Goal: Task Accomplishment & Management: Use online tool/utility

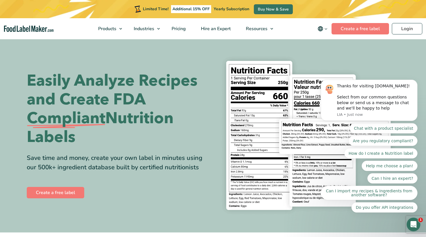
click at [404, 27] on body "Thanks for visiting [DOMAIN_NAME]! Select from our common questions below or se…" at bounding box center [368, 102] width 109 height 235
click at [404, 28] on body "Thanks for visiting [DOMAIN_NAME]! Select from our common questions below or se…" at bounding box center [368, 102] width 109 height 235
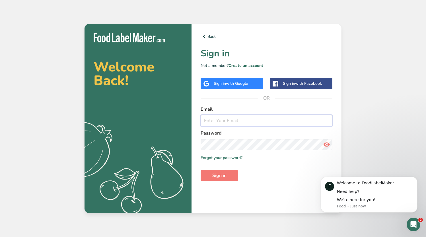
type input "[EMAIL_ADDRESS][DOMAIN_NAME]"
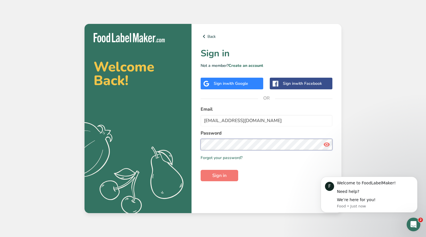
click at [219, 176] on button "Sign in" at bounding box center [220, 175] width 38 height 11
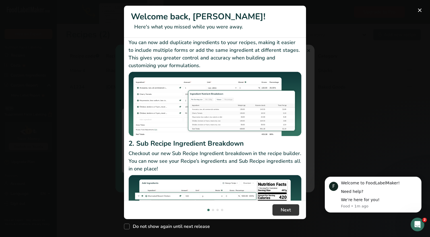
scroll to position [57, 0]
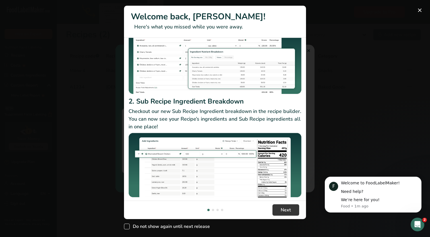
click at [128, 227] on span "New Features" at bounding box center [127, 227] width 6 height 6
click at [128, 227] on input "Do not show again until next release" at bounding box center [126, 227] width 4 height 4
checkbox input "true"
click at [281, 209] on span "Next" at bounding box center [286, 210] width 10 height 7
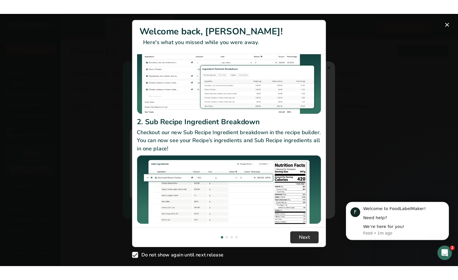
scroll to position [0, 182]
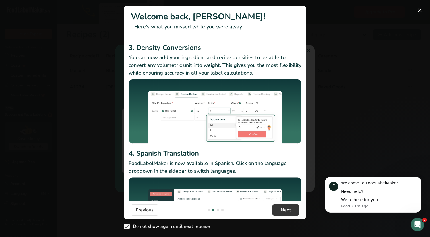
click at [416, 8] on button "New Features" at bounding box center [420, 10] width 9 height 9
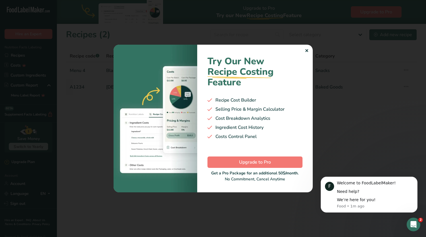
click at [308, 50] on div "✕ Try Our New Recipe Costing .a-29{fill:none;stroke-linecap:round;stroke-width:…" at bounding box center [213, 118] width 199 height 147
click at [307, 51] on div "✕" at bounding box center [307, 51] width 4 height 7
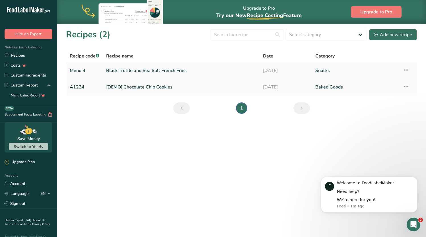
click at [214, 74] on link "Black Truffle and Sea Salt French Fries" at bounding box center [181, 71] width 150 height 12
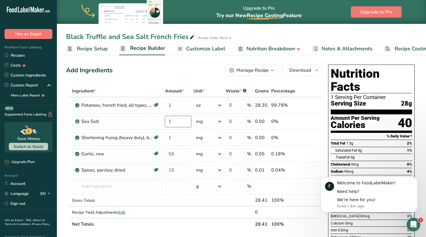
click at [182, 124] on input "1" at bounding box center [178, 121] width 26 height 11
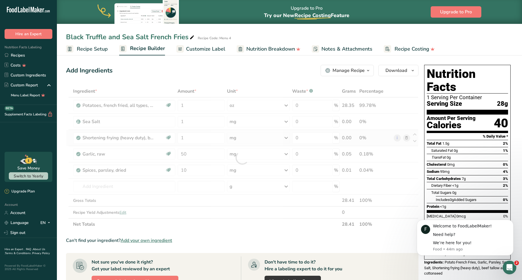
click at [251, 139] on div "Ingredient * Amount * Unit * Waste * .a-a{fill:#347362;}.b-a{fill:#fff;} Grams …" at bounding box center [242, 157] width 353 height 145
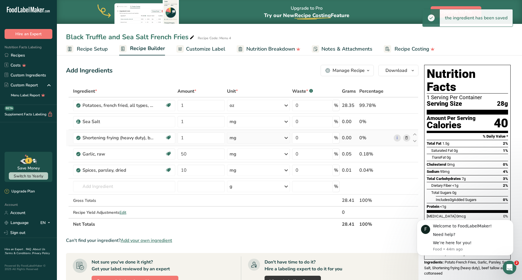
click at [287, 137] on icon at bounding box center [286, 138] width 7 height 10
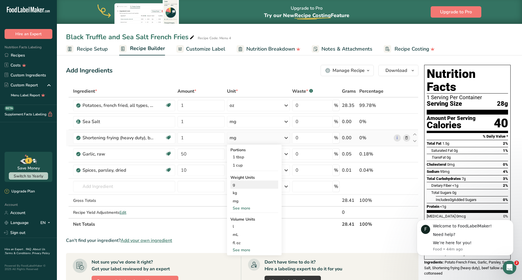
click at [246, 187] on div "g" at bounding box center [255, 185] width 48 height 8
click at [202, 138] on input "1" at bounding box center [201, 137] width 47 height 11
type input "3"
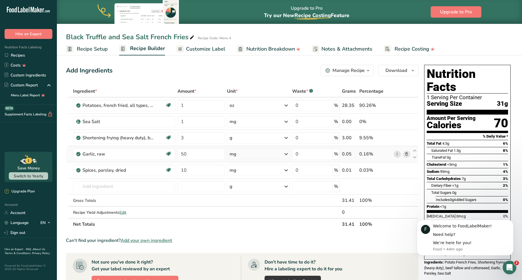
scroll to position [1, 0]
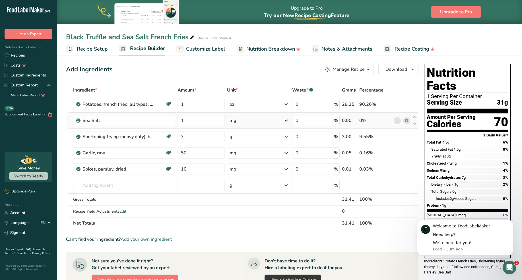
click at [278, 121] on div "mg" at bounding box center [258, 120] width 63 height 11
click at [254, 142] on div "g" at bounding box center [255, 142] width 48 height 8
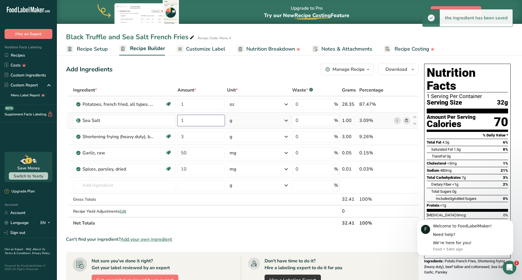
click at [204, 120] on input "1" at bounding box center [201, 120] width 47 height 11
click at [201, 120] on input "0.15" at bounding box center [201, 120] width 47 height 11
click at [201, 121] on input "0.15" at bounding box center [201, 120] width 47 height 11
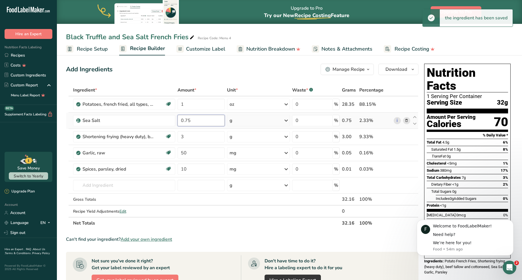
click at [201, 121] on input "0.75" at bounding box center [201, 120] width 47 height 11
click at [200, 121] on input "0.75" at bounding box center [201, 120] width 47 height 11
type input "1"
click at [205, 134] on div "Ingredient * Amount * Unit * Waste * .a-a{fill:#347362;}.b-a{fill:#fff;} Grams …" at bounding box center [242, 156] width 353 height 145
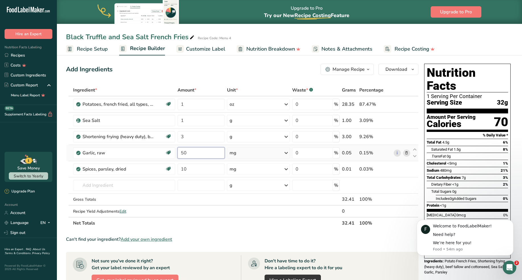
click at [203, 151] on div "Ingredient * Amount * Unit * Waste * .a-a{fill:#347362;}.b-a{fill:#fff;} Grams …" at bounding box center [242, 156] width 353 height 145
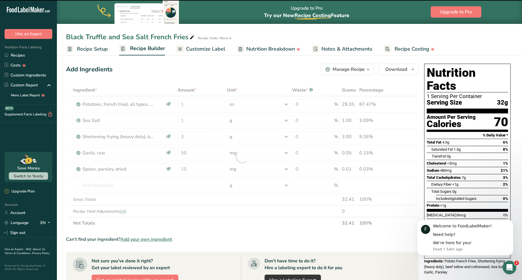
click at [203, 151] on div at bounding box center [242, 156] width 353 height 145
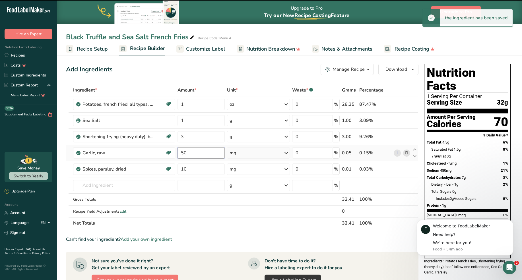
click at [200, 153] on input "50" at bounding box center [201, 152] width 47 height 11
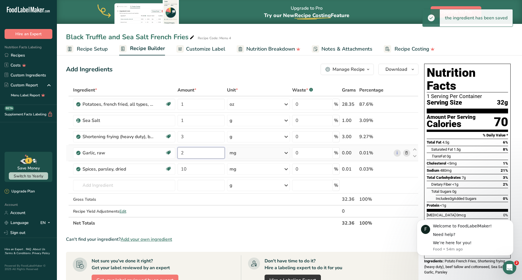
type input "2"
click at [247, 153] on div "Ingredient * Amount * Unit * Waste * .a-a{fill:#347362;}.b-a{fill:#fff;} Grams …" at bounding box center [242, 156] width 353 height 145
click at [247, 155] on div "mg" at bounding box center [258, 152] width 63 height 11
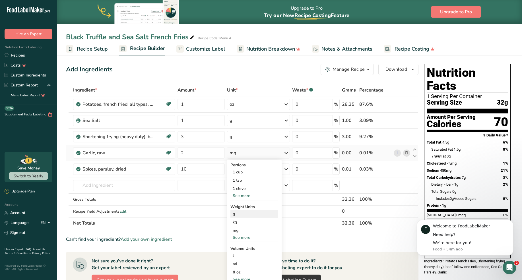
click at [242, 215] on div "g" at bounding box center [255, 214] width 48 height 8
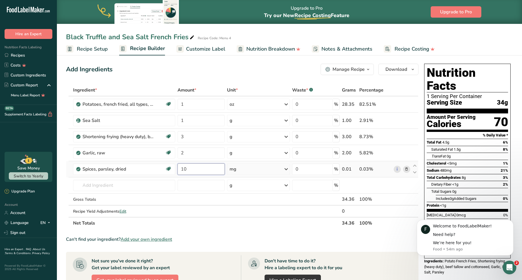
click at [200, 167] on input "10" at bounding box center [201, 169] width 47 height 11
type input "0.2"
click at [243, 170] on div "Ingredient * Amount * Unit * Waste * .a-a{fill:#347362;}.b-a{fill:#fff;} Grams …" at bounding box center [242, 156] width 353 height 145
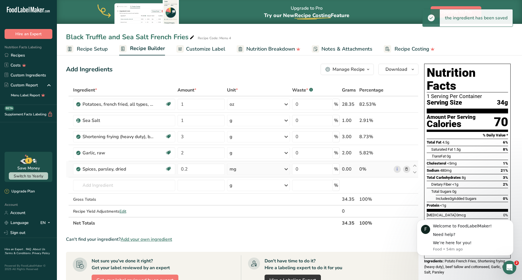
click at [241, 170] on div "mg" at bounding box center [258, 169] width 63 height 11
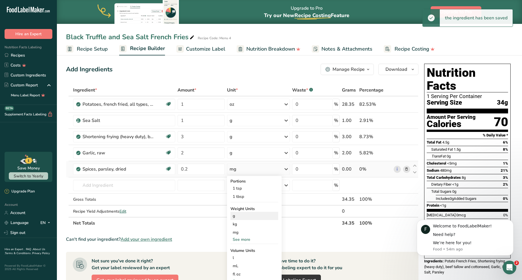
click at [239, 218] on div "g" at bounding box center [255, 216] width 48 height 8
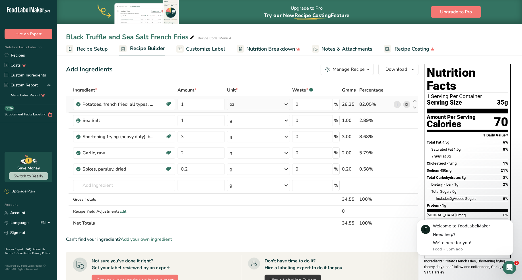
click at [268, 102] on div "oz" at bounding box center [258, 104] width 63 height 11
click at [248, 151] on div "g" at bounding box center [255, 151] width 48 height 8
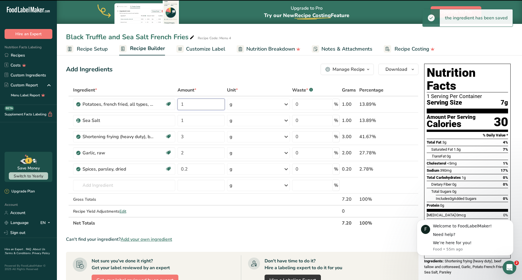
click at [194, 104] on input "1" at bounding box center [202, 104] width 48 height 11
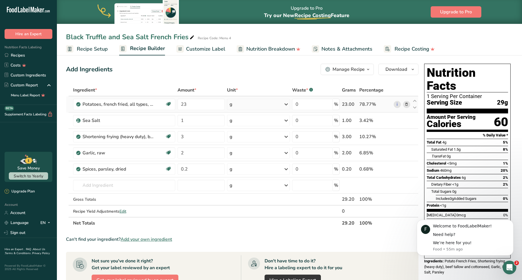
click at [251, 104] on div "g" at bounding box center [258, 104] width 63 height 11
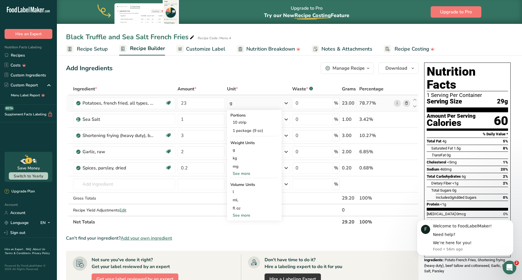
click at [246, 216] on div "See more" at bounding box center [255, 216] width 48 height 6
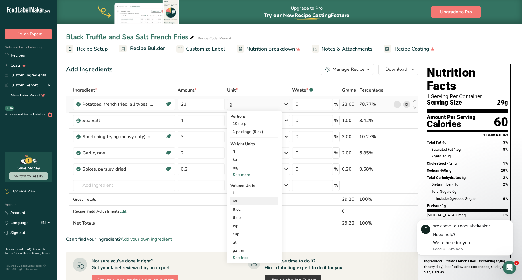
scroll to position [0, 0]
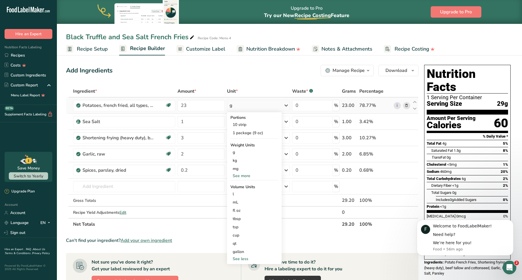
click at [248, 177] on div "See more" at bounding box center [255, 176] width 48 height 6
click at [244, 194] on div "oz" at bounding box center [255, 194] width 48 height 8
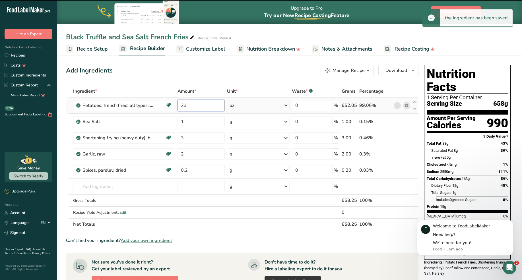
click at [202, 104] on input "23" at bounding box center [201, 105] width 47 height 11
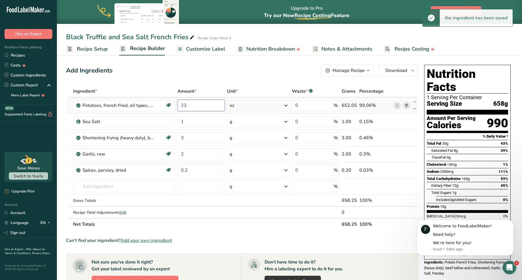
click at [202, 104] on input "23" at bounding box center [201, 105] width 47 height 11
click at [203, 124] on div "Ingredient * Amount * Unit * Waste * .a-a{fill:#347362;}.b-a{fill:#fff;} Grams …" at bounding box center [242, 157] width 353 height 145
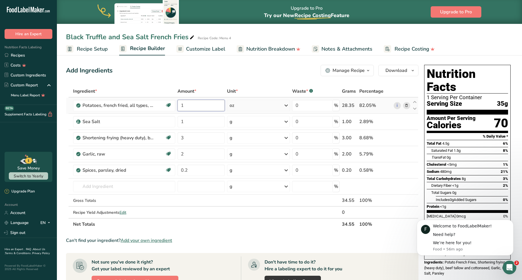
click at [208, 107] on div "Ingredient * Amount * Unit * Waste * .a-a{fill:#347362;}.b-a{fill:#fff;} Grams …" at bounding box center [242, 157] width 353 height 145
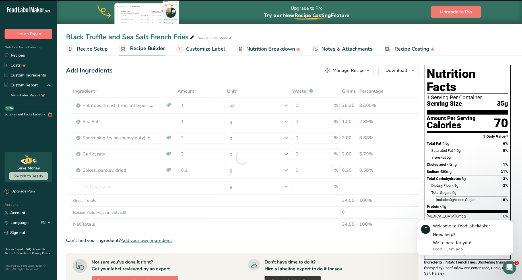
click at [208, 107] on div at bounding box center [242, 157] width 353 height 145
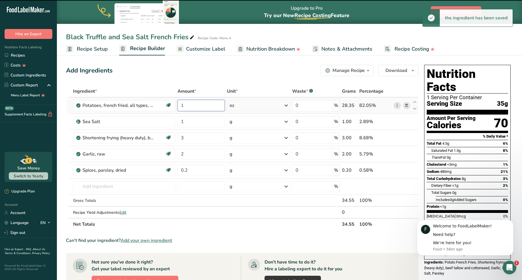
click at [204, 105] on input "1" at bounding box center [202, 105] width 48 height 11
click at [203, 106] on input "1" at bounding box center [202, 105] width 48 height 11
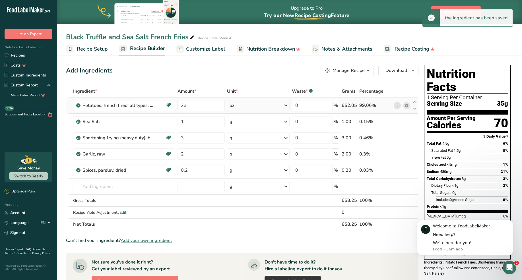
click at [245, 105] on div "Ingredient * Amount * Unit * Waste * .a-a{fill:#347362;}.b-a{fill:#fff;} Grams …" at bounding box center [242, 157] width 353 height 145
click at [244, 106] on div "oz" at bounding box center [258, 105] width 63 height 11
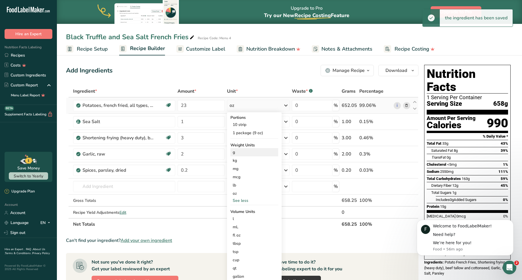
click at [243, 156] on div "g" at bounding box center [255, 152] width 48 height 8
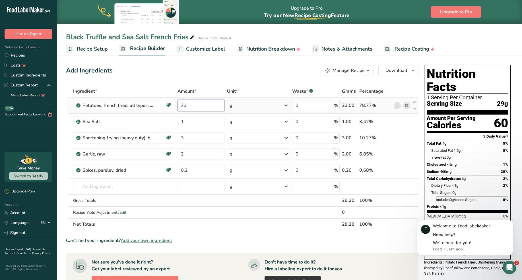
click at [205, 108] on input "23" at bounding box center [202, 105] width 48 height 11
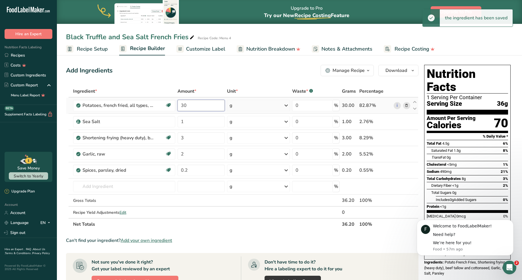
click at [201, 109] on input "30" at bounding box center [202, 105] width 48 height 11
click at [189, 108] on input "24" at bounding box center [202, 105] width 48 height 11
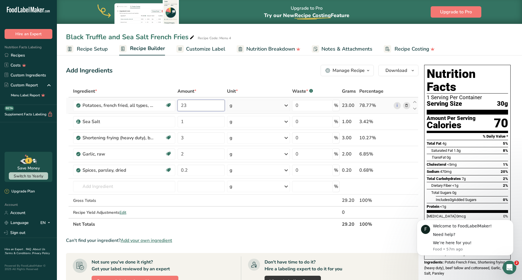
type input "23"
click at [426, 223] on icon "Dismiss notification" at bounding box center [512, 221] width 3 height 3
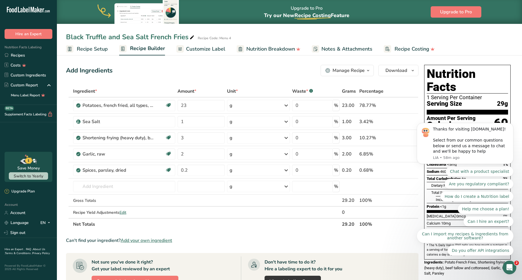
click at [426, 149] on body "Thanks for visiting FoodLabelMaker.com! Select from our common questions below …" at bounding box center [465, 145] width 109 height 235
click at [390, 237] on section "Ingredient * Amount * Unit * Waste * .a-a{fill:#347362;}.b-a{fill:#fff;} Grams …" at bounding box center [242, 243] width 353 height 317
click at [426, 126] on button "Dismiss notification" at bounding box center [511, 124] width 7 height 7
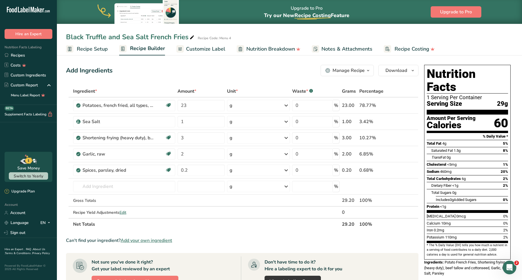
click at [94, 48] on span "Recipe Setup" at bounding box center [92, 49] width 31 height 8
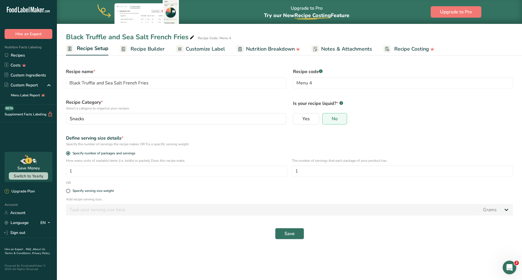
click at [146, 50] on span "Recipe Builder" at bounding box center [148, 49] width 34 height 8
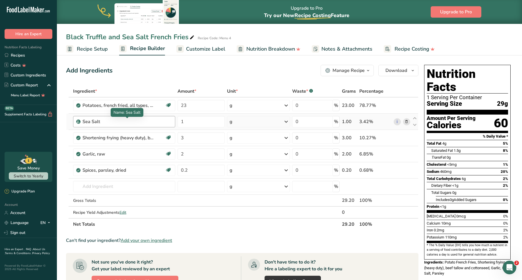
click at [131, 122] on div "Sea Salt" at bounding box center [118, 121] width 71 height 7
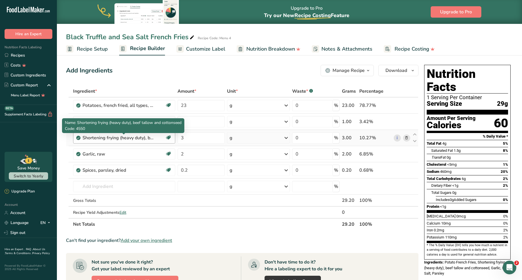
click at [152, 139] on div "Shortening frying (heavy duty), beef tallow and cottonseed" at bounding box center [118, 138] width 71 height 7
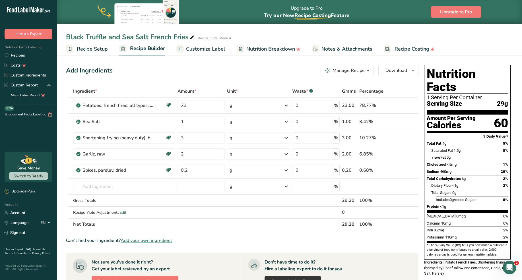
click at [101, 48] on span "Recipe Setup" at bounding box center [92, 49] width 31 height 8
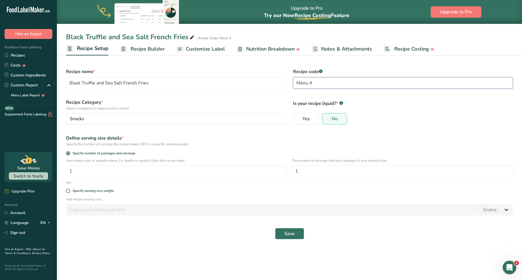
click at [328, 81] on input "Menu 4" at bounding box center [403, 82] width 220 height 11
type input "Menu 9"
click at [281, 237] on button "Save" at bounding box center [289, 233] width 29 height 11
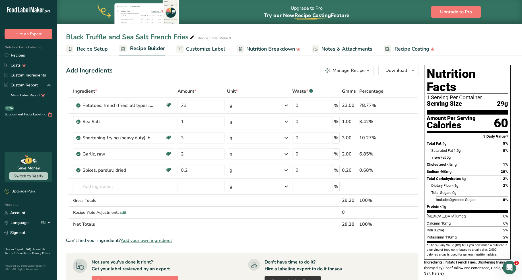
click at [210, 50] on span "Customize Label" at bounding box center [205, 49] width 39 height 8
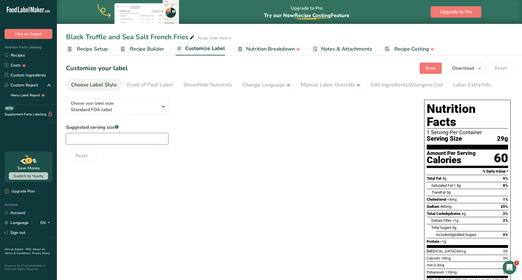
click at [145, 141] on input "text" at bounding box center [117, 138] width 102 height 11
type input "1"
click at [150, 88] on div "Front of Pack Label" at bounding box center [150, 85] width 46 height 8
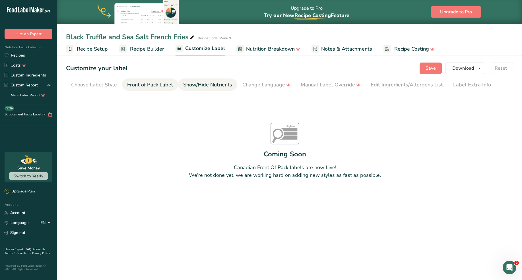
click at [192, 83] on div "Show/Hide Nutrients" at bounding box center [207, 85] width 49 height 8
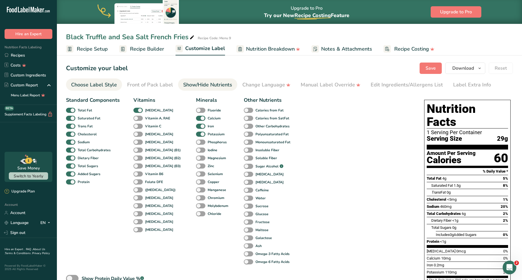
click at [98, 86] on div "Choose Label Style" at bounding box center [94, 85] width 46 height 8
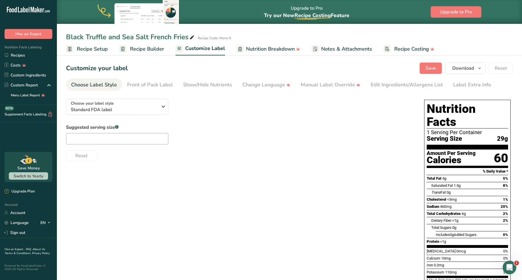
click at [275, 47] on span "Nutrition Breakdown" at bounding box center [270, 49] width 49 height 8
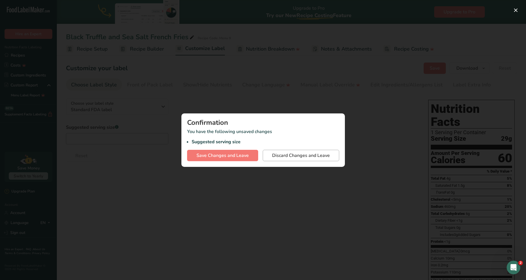
click at [278, 154] on span "Discard Changes and Leave" at bounding box center [301, 155] width 58 height 7
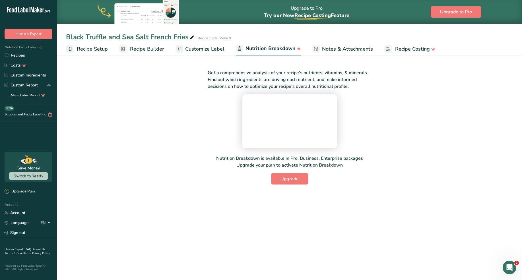
click at [150, 50] on span "Recipe Builder" at bounding box center [147, 49] width 34 height 8
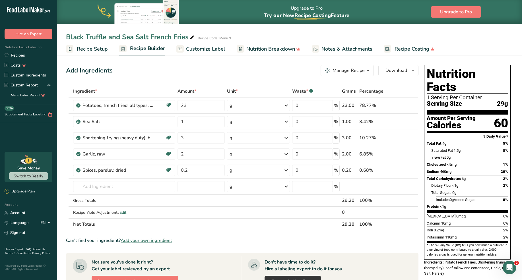
click at [101, 50] on span "Recipe Setup" at bounding box center [92, 49] width 31 height 8
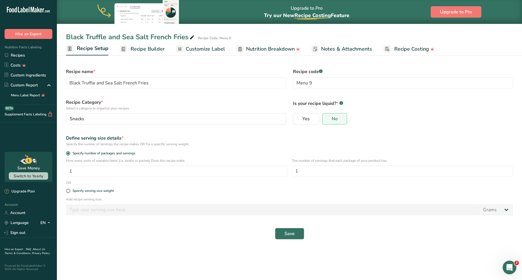
click at [284, 236] on button "Save" at bounding box center [289, 233] width 29 height 11
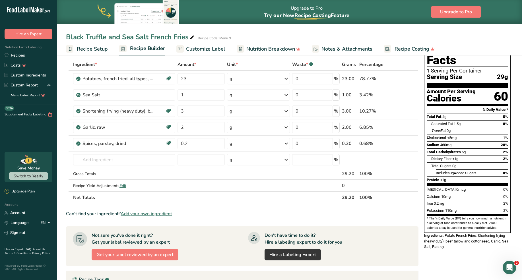
scroll to position [41, 0]
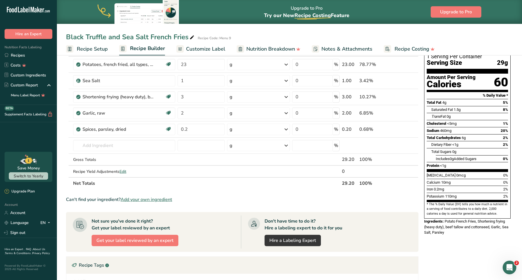
click at [98, 51] on span "Recipe Setup" at bounding box center [92, 49] width 31 height 8
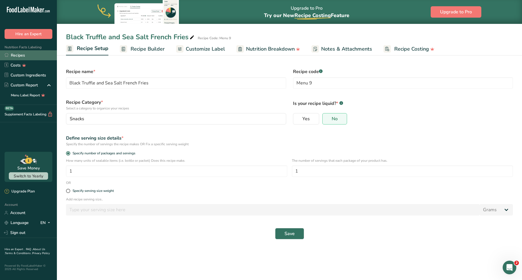
click at [22, 58] on link "Recipes" at bounding box center [28, 55] width 57 height 10
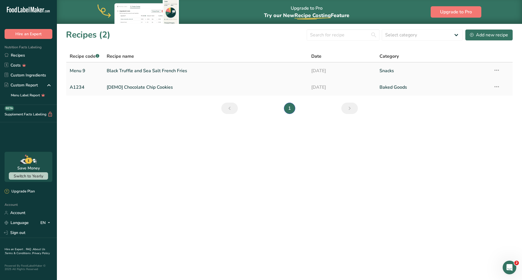
click at [170, 69] on link "Black Truffle and Sea Salt French Fries" at bounding box center [206, 71] width 198 height 12
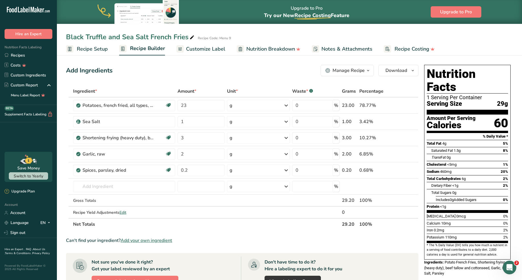
click at [197, 47] on span "Customize Label" at bounding box center [205, 49] width 39 height 8
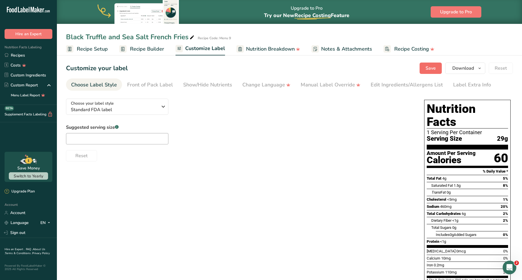
click at [426, 72] on button "Save" at bounding box center [431, 68] width 22 height 11
click at [198, 48] on span "Customize Label" at bounding box center [205, 49] width 40 height 8
click at [165, 107] on icon "button" at bounding box center [163, 107] width 7 height 10
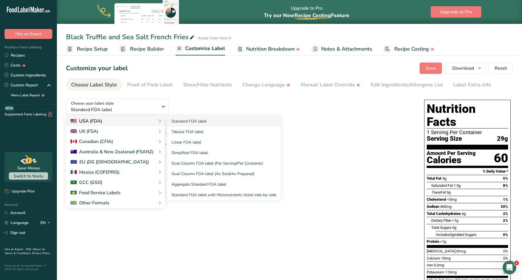
click at [127, 121] on div "USA (FDA)" at bounding box center [116, 121] width 90 height 7
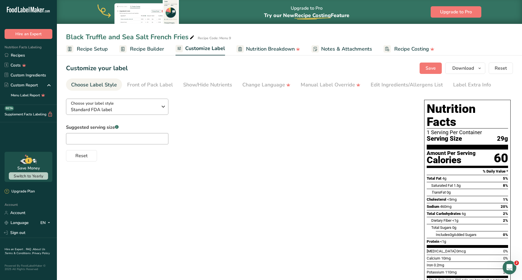
click at [137, 109] on span "Standard FDA label" at bounding box center [114, 109] width 87 height 7
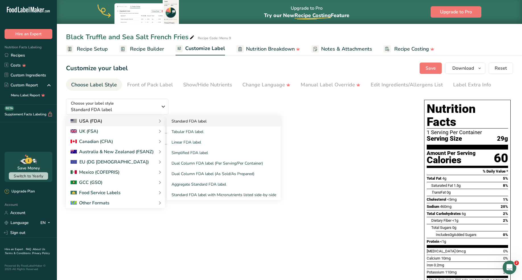
click at [180, 123] on link "Standard FDA label" at bounding box center [224, 121] width 114 height 11
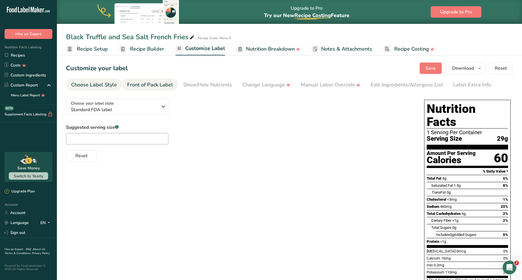
click at [164, 88] on div "Front of Pack Label" at bounding box center [150, 85] width 46 height 8
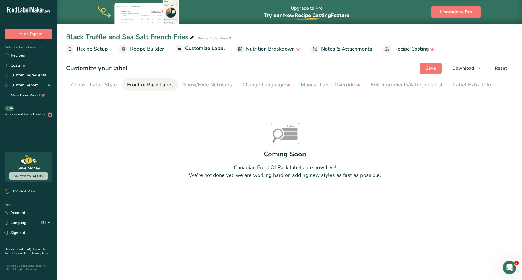
click at [209, 78] on section "Customize your label Save Download Choose what to show on your downloaded label…" at bounding box center [289, 136] width 465 height 164
click at [210, 84] on div "Show/Hide Nutrients" at bounding box center [207, 85] width 49 height 8
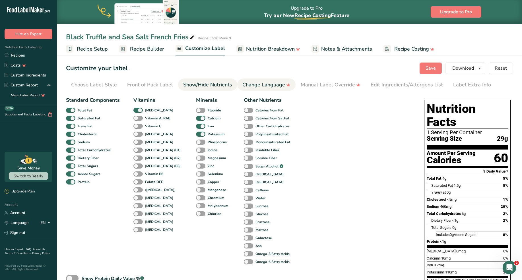
click at [273, 82] on div "Change Language" at bounding box center [266, 85] width 48 height 8
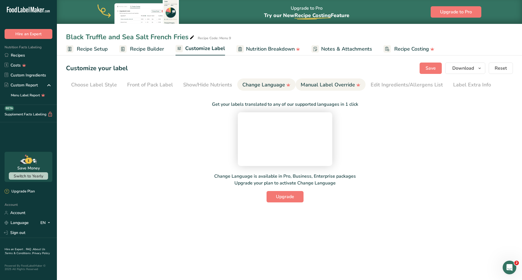
click at [310, 83] on div "Manual Label Override" at bounding box center [331, 85] width 60 height 8
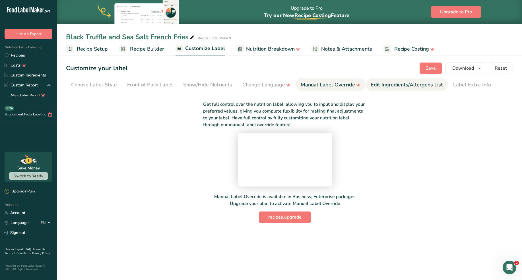
click at [402, 82] on div "Edit Ingredients/Allergens List" at bounding box center [407, 85] width 72 height 8
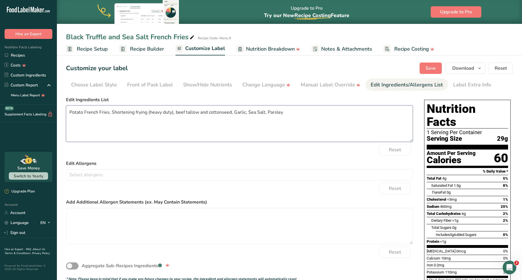
click at [231, 113] on textarea "Potato French Fries, Shortening frying (heavy duty), beef tallow and cottonseed…" at bounding box center [239, 124] width 347 height 36
click at [172, 114] on textarea "Potato French Fries, Shortening frying (heavy duty), beef tallow, Garlic, Sea S…" at bounding box center [239, 124] width 347 height 36
click at [188, 113] on textarea "Potato French Fries, beef tallow, Garlic, Sea Salt, Parsley" at bounding box center [239, 124] width 347 height 36
click at [168, 112] on textarea "Potato French Fries, beef tallow, Garlic, Sea Salt, Parsley" at bounding box center [239, 124] width 347 height 36
click at [151, 113] on textarea "Potato French Fries, beef tallow, Garlic, Sea Salt and Parsley" at bounding box center [239, 124] width 347 height 36
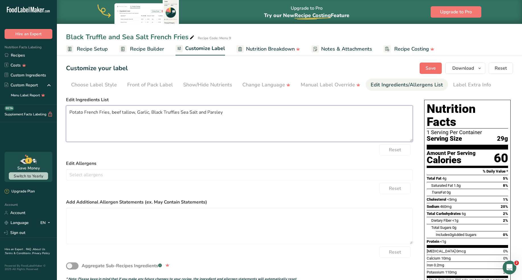
type textarea "Potato French Fries, beef tallow, Garlic, Black Truffles Sea Salt and Parsley"
click at [426, 69] on span "Save" at bounding box center [431, 68] width 10 height 7
click at [426, 69] on span "Download" at bounding box center [464, 68] width 22 height 7
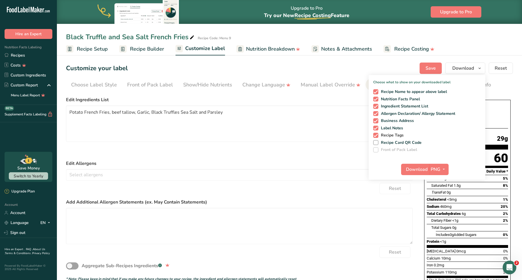
click at [377, 135] on span at bounding box center [375, 135] width 5 height 5
click at [377, 135] on input "Recipe Tags" at bounding box center [375, 135] width 4 height 4
checkbox input "false"
click at [377, 129] on span at bounding box center [375, 128] width 5 height 5
click at [377, 129] on input "Label Notes" at bounding box center [375, 128] width 4 height 4
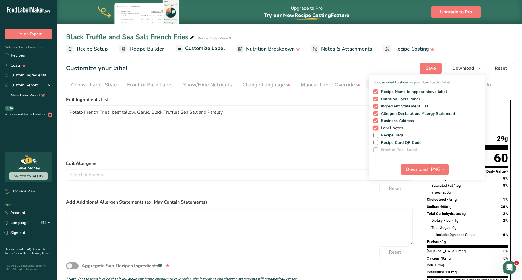
checkbox input "false"
click at [377, 122] on span at bounding box center [375, 120] width 5 height 5
click at [377, 122] on input "Business Address" at bounding box center [375, 121] width 4 height 4
checkbox input "false"
click at [376, 91] on span at bounding box center [375, 91] width 5 height 5
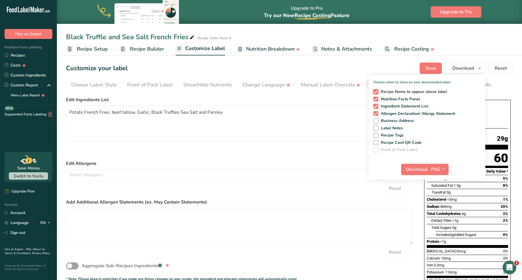
click at [376, 91] on input "Recipe Name to appear above label" at bounding box center [375, 92] width 4 height 4
checkbox input "false"
click at [426, 173] on button "PNG" at bounding box center [439, 169] width 20 height 11
click at [426, 181] on link "PNG" at bounding box center [440, 180] width 18 height 9
click at [423, 169] on span "Download" at bounding box center [417, 169] width 22 height 7
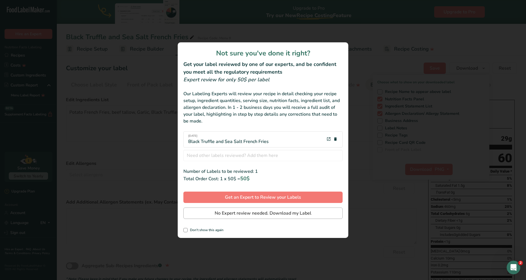
click at [246, 215] on span "No Expert review needed. Download my Label" at bounding box center [263, 213] width 97 height 7
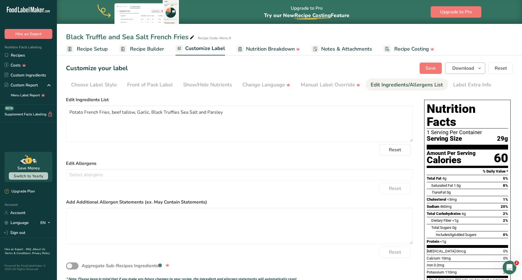
click at [426, 67] on span "Download" at bounding box center [464, 68] width 22 height 7
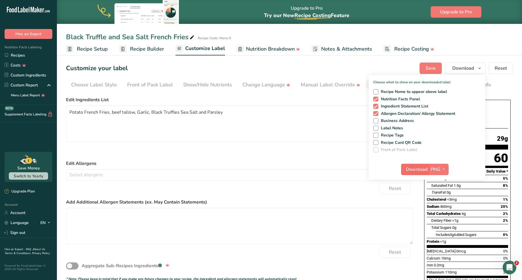
click at [426, 170] on span "Download" at bounding box center [417, 169] width 22 height 7
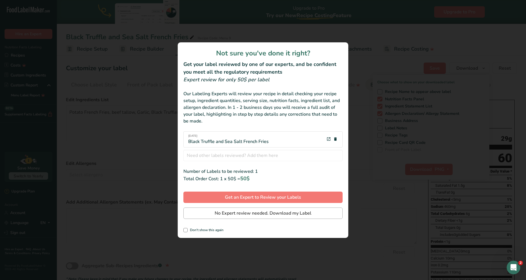
click at [250, 215] on span "No Expert review needed. Download my Label" at bounding box center [263, 213] width 97 height 7
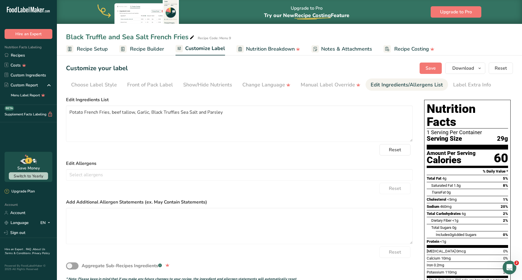
click at [98, 49] on span "Recipe Setup" at bounding box center [92, 49] width 31 height 8
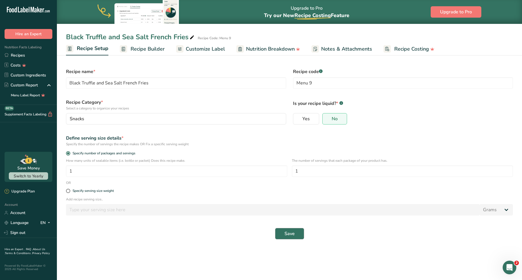
click at [293, 233] on span "Save" at bounding box center [290, 234] width 10 height 7
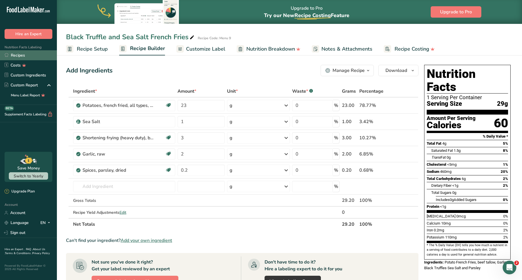
click at [20, 56] on link "Recipes" at bounding box center [28, 55] width 57 height 10
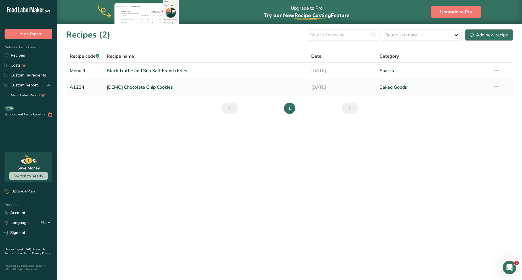
click at [426, 39] on button "Add new recipe" at bounding box center [489, 34] width 48 height 11
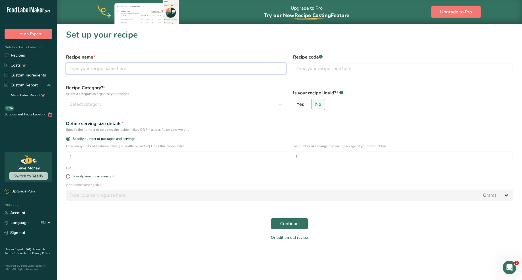
click at [149, 71] on input "text" at bounding box center [176, 68] width 220 height 11
type input "Sea Salt & Black Pepper French Fries"
click at [326, 69] on input "text" at bounding box center [403, 68] width 220 height 11
type input "Menu 9"
click at [211, 104] on div "Select category" at bounding box center [174, 104] width 209 height 7
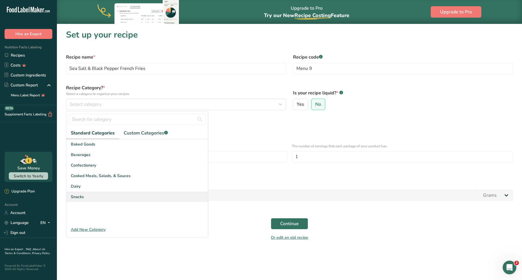
click at [95, 195] on div "Snacks" at bounding box center [137, 197] width 142 height 11
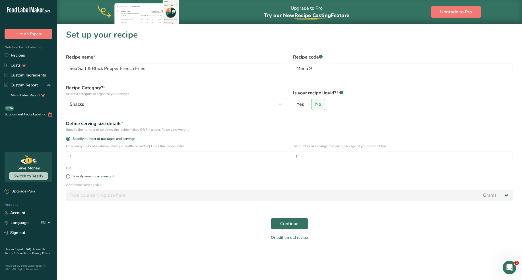
click at [275, 223] on button "Continue" at bounding box center [289, 223] width 37 height 11
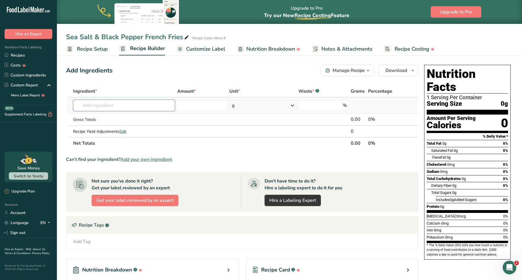
click at [99, 108] on input "text" at bounding box center [124, 105] width 102 height 11
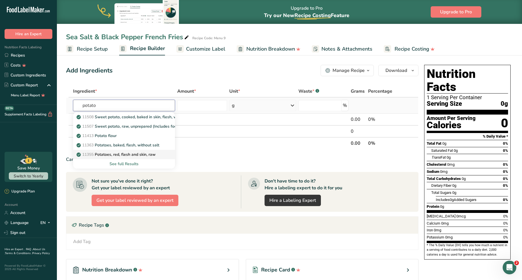
scroll to position [1, 0]
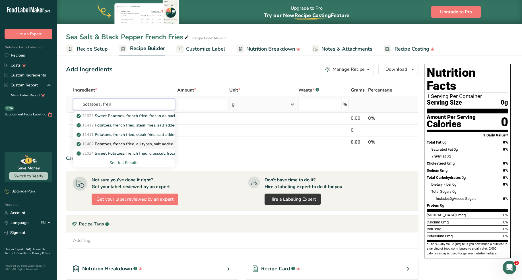
type input "potatoes, fren"
click at [116, 143] on p "11402 Potatoes, french fried, all types, salt added in processing, frozen, unpr…" at bounding box center [156, 144] width 157 height 6
type input "Potatoes, french fried, all types, salt added in processing, frozen, unprepared"
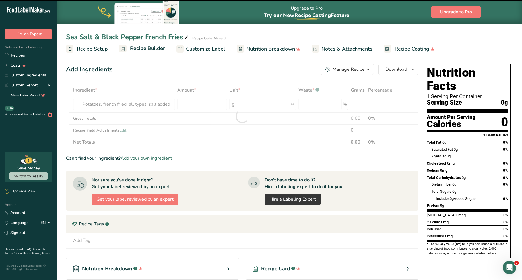
type input "0"
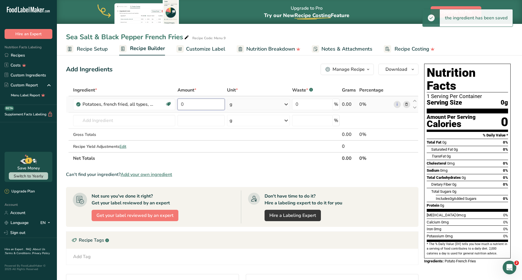
click at [195, 104] on input "0" at bounding box center [202, 104] width 48 height 11
click at [195, 105] on input "0" at bounding box center [202, 104] width 48 height 11
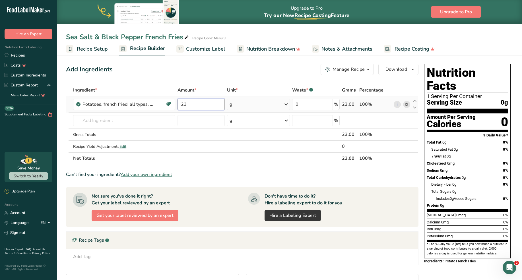
type input "23"
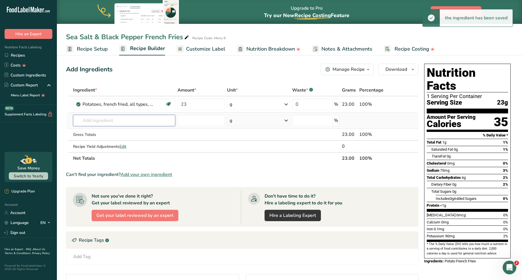
click at [115, 120] on input "text" at bounding box center [124, 120] width 102 height 11
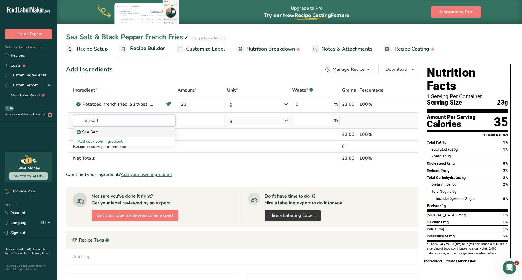
type input "sea salt"
click at [113, 130] on div "Sea Salt" at bounding box center [120, 132] width 84 height 6
type input "Sea Salt"
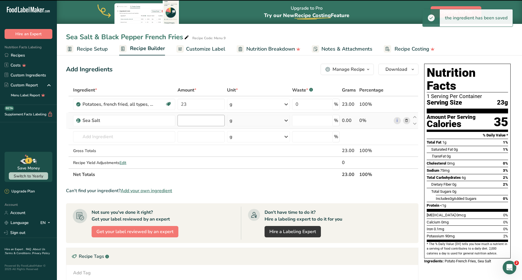
type input "0"
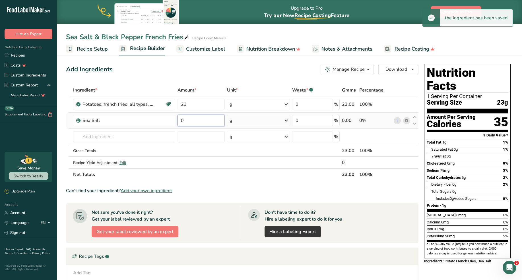
click at [193, 122] on input "0" at bounding box center [202, 120] width 48 height 11
type input "0.5"
click at [104, 135] on input "text" at bounding box center [124, 136] width 102 height 11
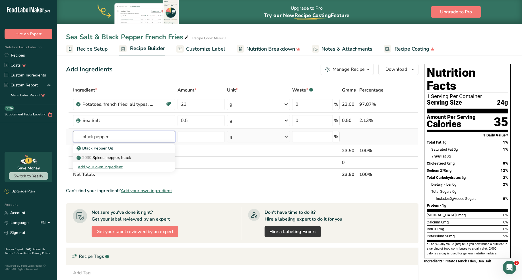
type input "black pepper"
click at [111, 157] on p "2030 Spices, pepper, black" at bounding box center [104, 158] width 53 height 6
type input "Spices, pepper, black"
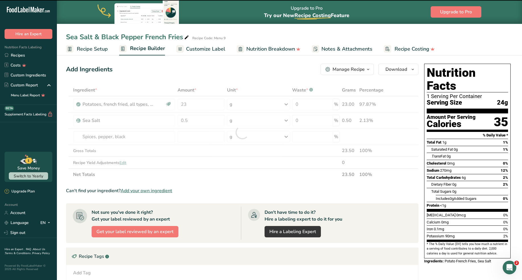
type input "0"
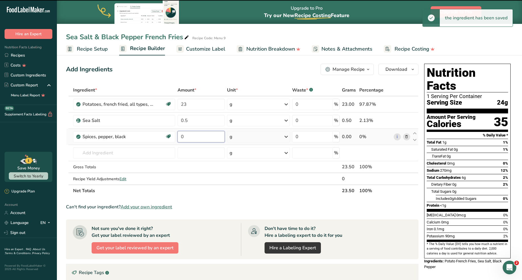
click at [195, 139] on input "0" at bounding box center [202, 136] width 48 height 11
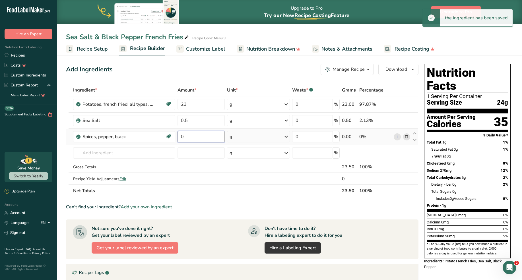
click at [193, 140] on input "0" at bounding box center [202, 136] width 48 height 11
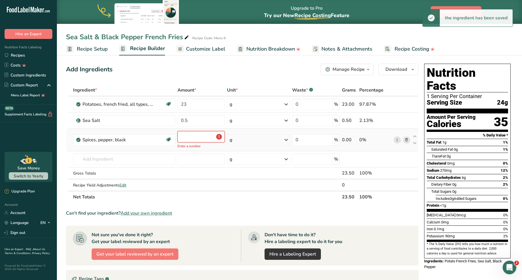
type input "0.5"
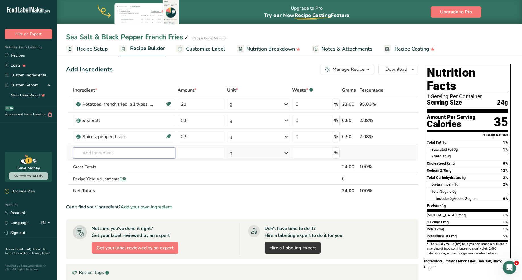
click at [103, 152] on input "text" at bounding box center [124, 152] width 102 height 11
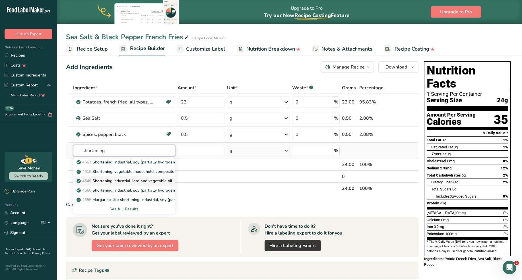
scroll to position [5, 0]
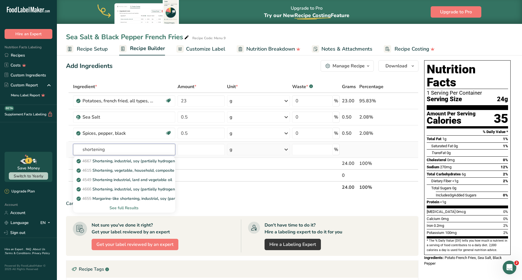
type input "shortening"
click at [122, 208] on div "See full Results" at bounding box center [124, 208] width 93 height 6
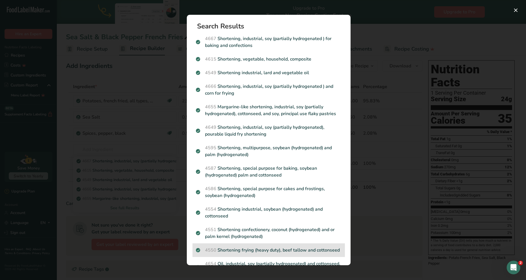
click at [247, 237] on p "4550 Shortening frying (heavy duty), beef tallow and cottonseed" at bounding box center [269, 250] width 146 height 7
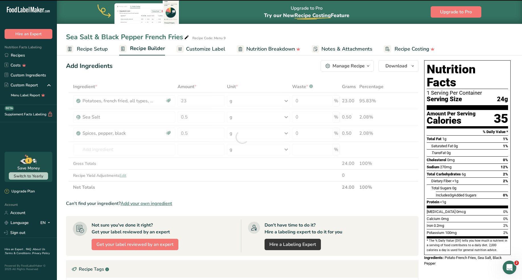
type input "0"
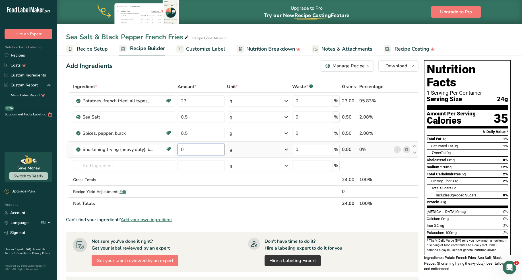
click at [196, 151] on input "0" at bounding box center [202, 149] width 48 height 11
type input "4"
type input "3"
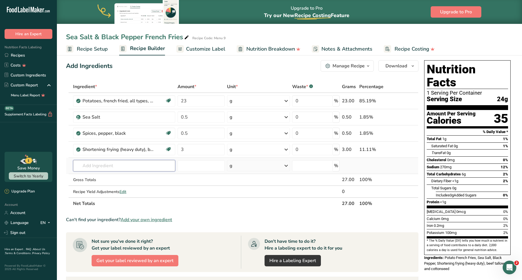
click at [131, 166] on div "Ingredient * Amount * Unit * Waste * .a-a{fill:#347362;}.b-a{fill:#fff;} Grams …" at bounding box center [242, 145] width 353 height 129
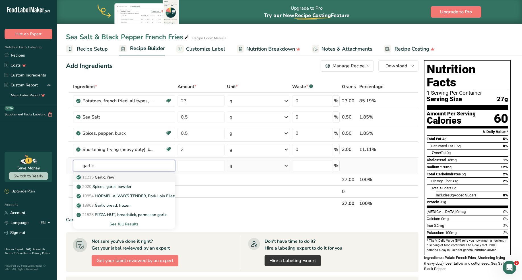
type input "garlic"
click at [130, 174] on div "11215 Garlic, raw" at bounding box center [120, 177] width 84 height 6
type input "Garlic, raw"
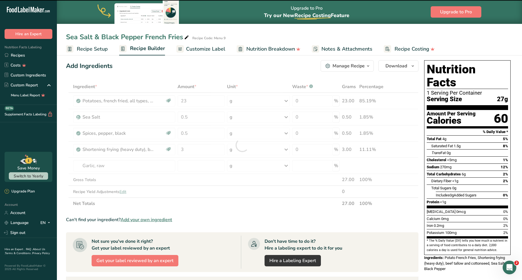
type input "0"
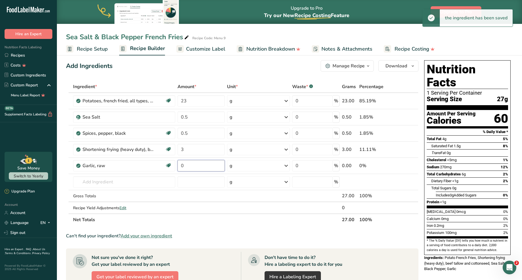
click at [191, 167] on input "0" at bounding box center [202, 165] width 48 height 11
type input "2"
click at [135, 182] on div "Ingredient * Amount * Unit * Waste * .a-a{fill:#347362;}.b-a{fill:#fff;} Grams …" at bounding box center [242, 153] width 353 height 145
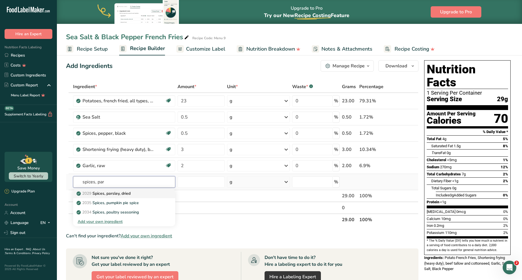
type input "spices, par"
click at [138, 192] on div "2029 Spices, parsley, dried" at bounding box center [120, 194] width 84 height 6
type input "Spices, parsley, dried"
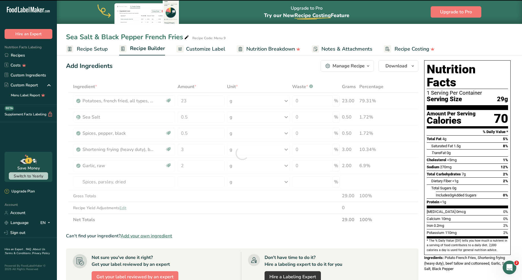
type input "0"
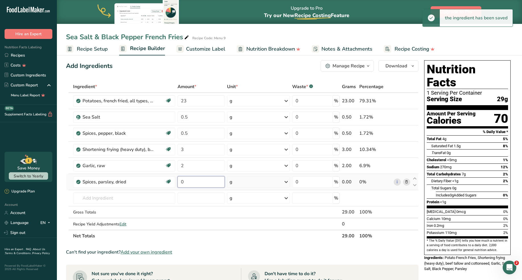
click at [205, 183] on input "0" at bounding box center [202, 181] width 48 height 11
type input "0.2"
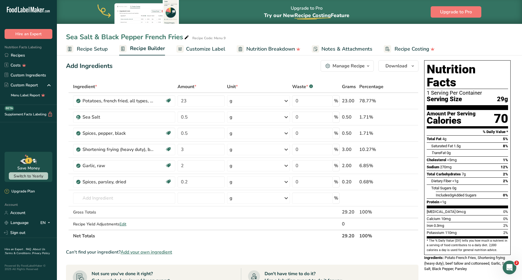
click at [201, 50] on span "Customize Label" at bounding box center [205, 49] width 39 height 8
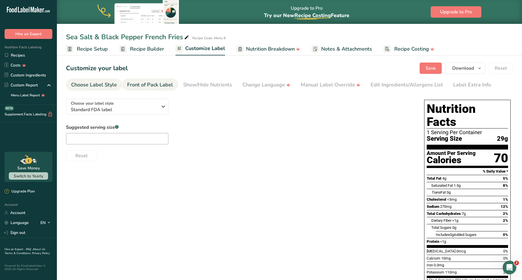
click at [157, 85] on div "Front of Pack Label" at bounding box center [150, 85] width 46 height 8
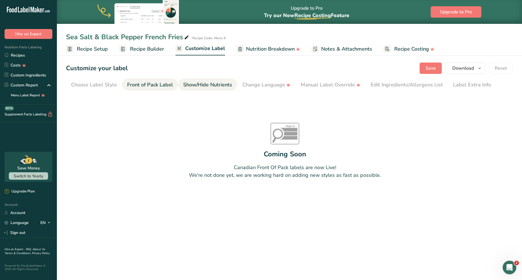
click at [197, 86] on div "Show/Hide Nutrients" at bounding box center [207, 85] width 49 height 8
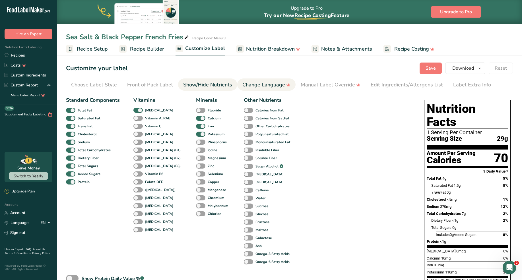
click at [237, 86] on li "Change Language" at bounding box center [266, 85] width 58 height 12
click at [246, 86] on div "Change Language" at bounding box center [266, 85] width 48 height 8
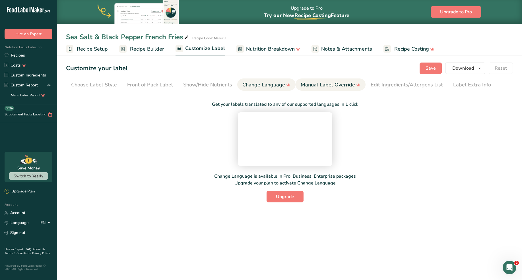
click at [312, 84] on div "Manual Label Override" at bounding box center [331, 85] width 60 height 8
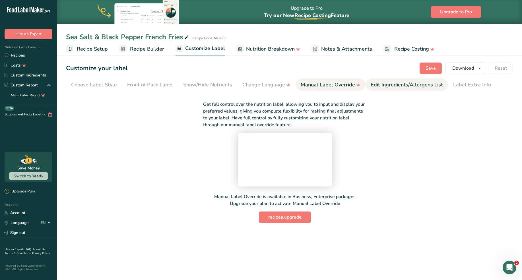
click at [386, 84] on div "Edit Ingredients/Allergens List" at bounding box center [407, 85] width 72 height 8
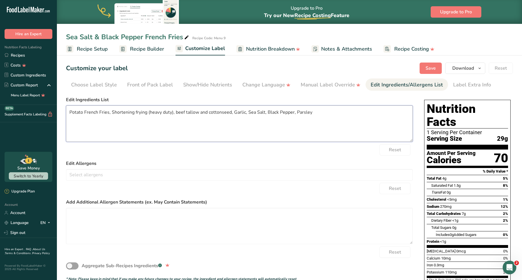
click at [173, 113] on textarea "Potato French Fries, Shortening frying (heavy duty), beef tallow and cottonseed…" at bounding box center [239, 124] width 347 height 36
click at [166, 112] on textarea "Potato French Fries, beef tallow and cottonseed, Garlic, Sea Salt, Black Pepper…" at bounding box center [239, 124] width 347 height 36
type textarea "Potato French Fries, beef tallow, Garlic, Sea Salt, Black Pepper, Parsley"
click at [426, 67] on span "Save" at bounding box center [431, 68] width 10 height 7
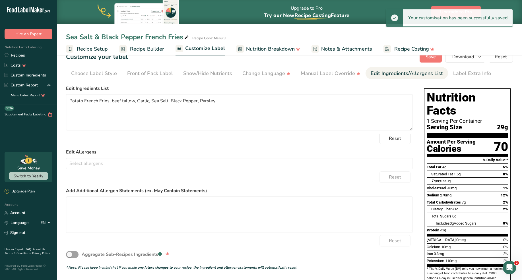
scroll to position [23, 0]
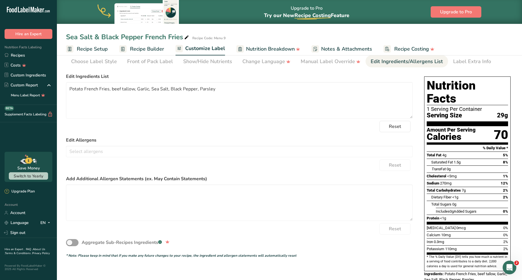
click at [91, 47] on span "Recipe Setup" at bounding box center [92, 49] width 31 height 8
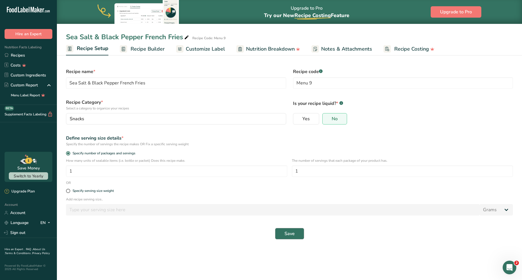
click at [285, 231] on span "Save" at bounding box center [290, 234] width 10 height 7
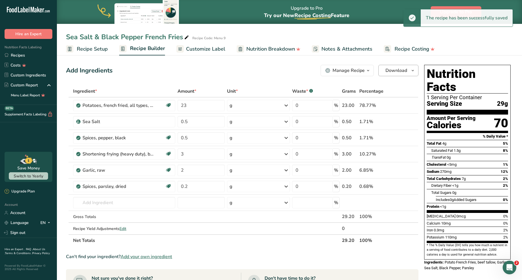
click at [404, 73] on span "Download" at bounding box center [397, 70] width 22 height 7
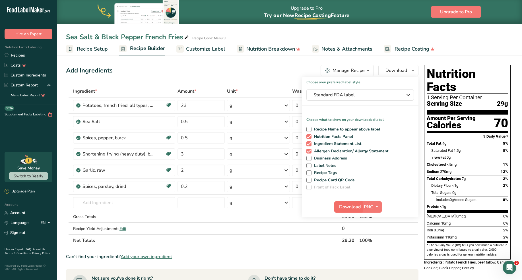
click at [355, 205] on span "Download" at bounding box center [350, 207] width 22 height 7
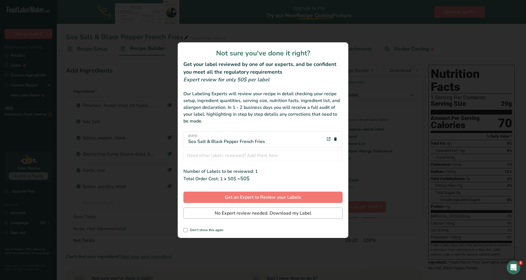
click at [239, 213] on span "No Expert review needed. Download my Label" at bounding box center [263, 213] width 97 height 7
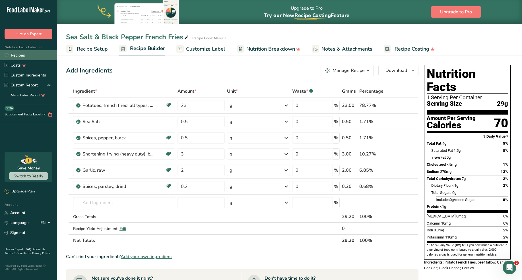
click at [19, 55] on link "Recipes" at bounding box center [28, 55] width 57 height 10
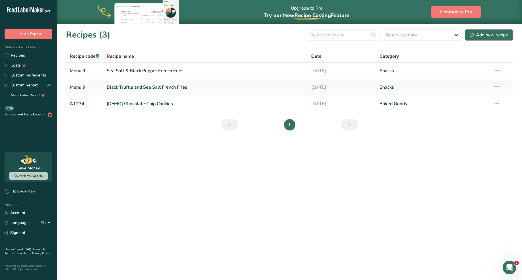
click at [426, 34] on div "Add new recipe" at bounding box center [489, 35] width 38 height 7
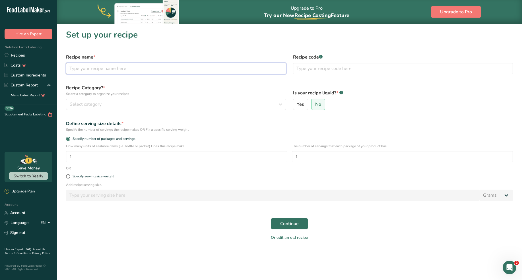
click at [139, 71] on input "text" at bounding box center [176, 68] width 220 height 11
type input "Nori & Sea Salt Whole Okra"
click at [143, 107] on div "Select category" at bounding box center [174, 104] width 209 height 7
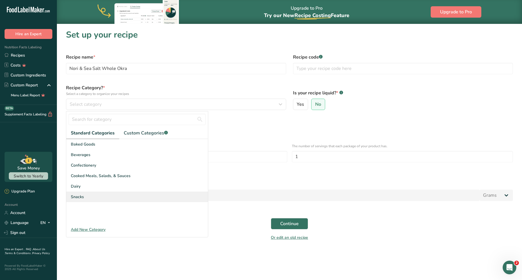
click at [81, 194] on div "Snacks" at bounding box center [137, 197] width 142 height 11
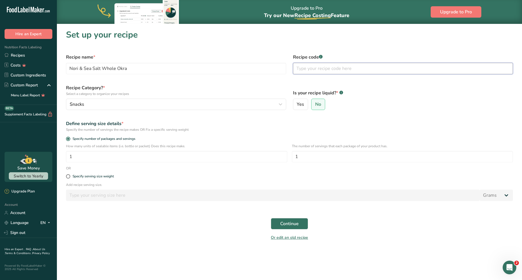
click at [318, 73] on input "text" at bounding box center [403, 68] width 220 height 11
type input "Menu 9"
click at [291, 225] on span "Continue" at bounding box center [289, 224] width 18 height 7
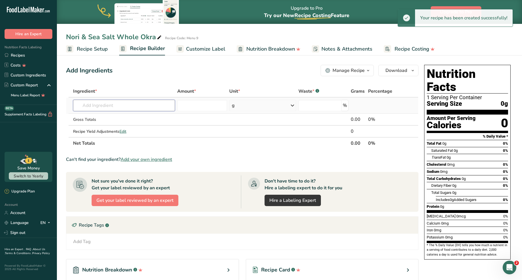
click at [131, 106] on input "text" at bounding box center [124, 105] width 102 height 11
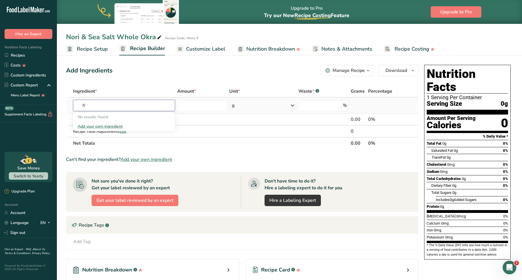
type input "f"
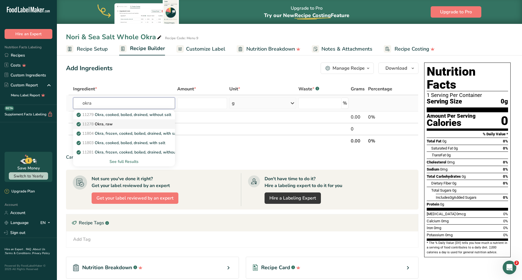
scroll to position [3, 0]
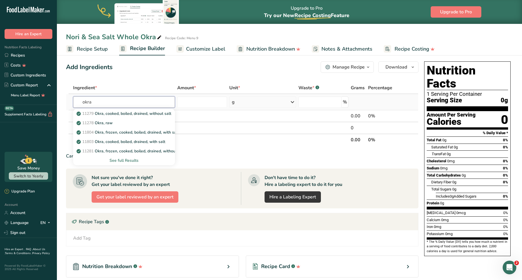
type input "okra"
click at [131, 161] on div "See full Results" at bounding box center [124, 161] width 93 height 6
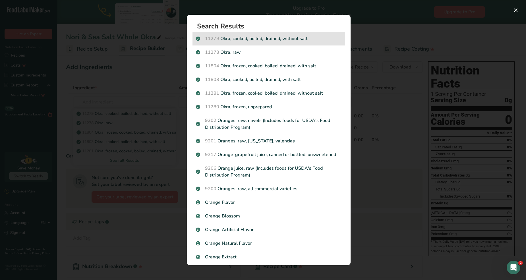
click at [241, 40] on p "11279 Okra, cooked, boiled, drained, without salt" at bounding box center [269, 38] width 146 height 7
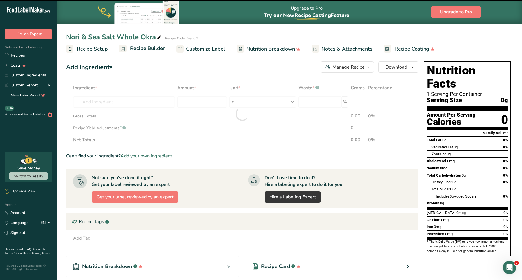
type input "0"
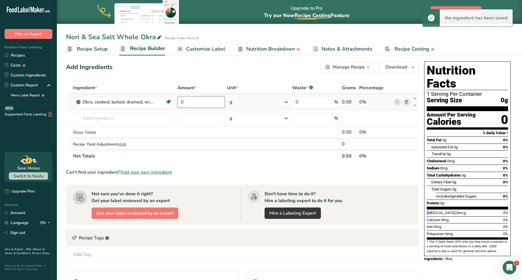
click at [194, 104] on input "0" at bounding box center [202, 101] width 48 height 11
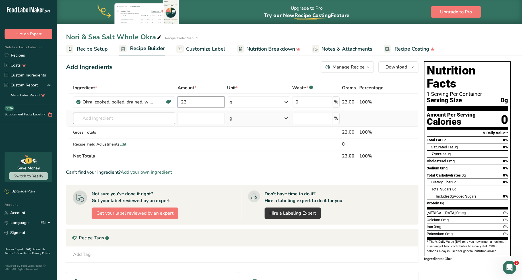
type input "23"
click at [143, 117] on div "Ingredient * Amount * Unit * Waste * .a-a{fill:#347362;}.b-a{fill:#fff;} Grams …" at bounding box center [242, 122] width 353 height 80
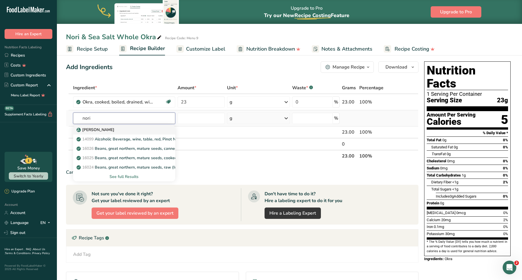
type input "nori"
click at [117, 130] on div "Sushi Nori" at bounding box center [120, 130] width 84 height 6
type input "Sushi Nori"
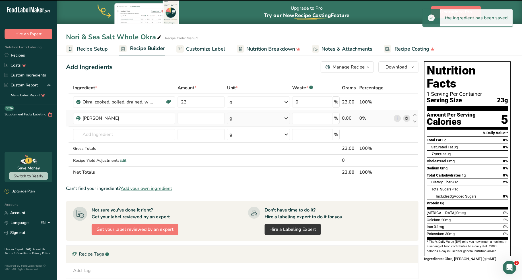
type input "0"
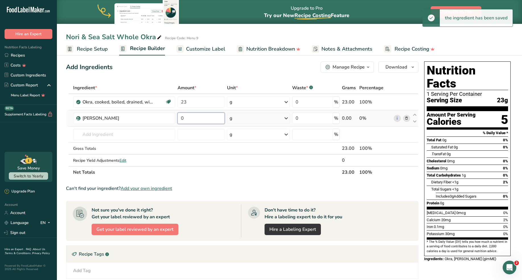
click at [190, 118] on input "0" at bounding box center [202, 118] width 48 height 11
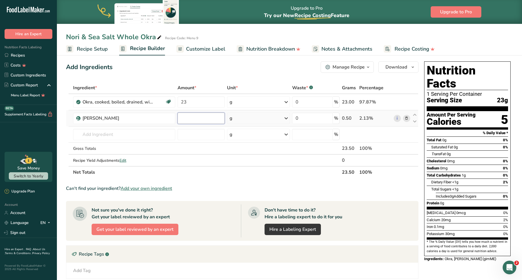
type input "0.5"
click at [151, 135] on input "text" at bounding box center [124, 134] width 102 height 11
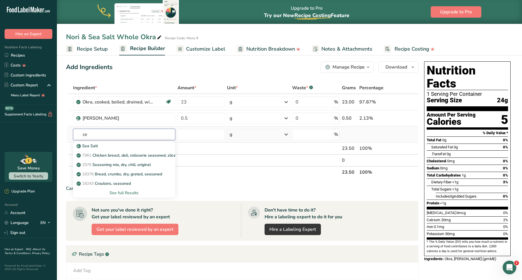
type input "s"
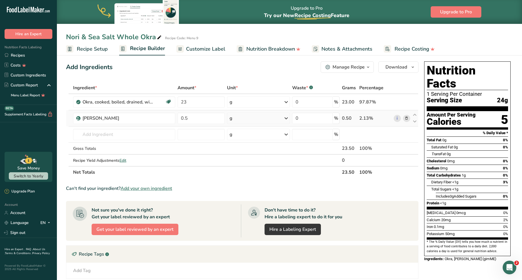
click at [407, 119] on icon at bounding box center [407, 119] width 4 height 6
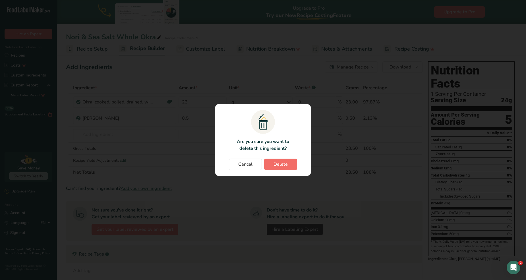
click at [280, 163] on span "Delete" at bounding box center [281, 164] width 14 height 7
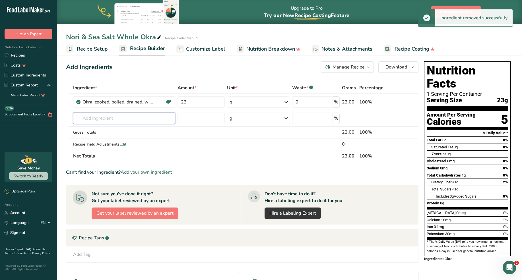
click at [114, 119] on input "text" at bounding box center [124, 118] width 102 height 11
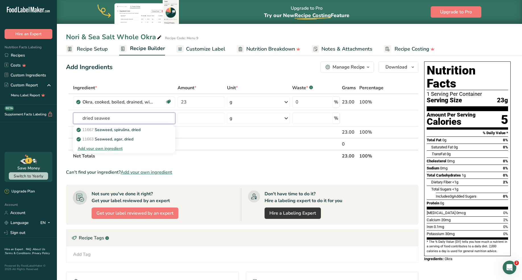
type input "dried seaweed"
drag, startPoint x: 114, startPoint y: 119, endPoint x: 123, endPoint y: 130, distance: 14.6
click at [123, 130] on p "11667 Seaweed, spirulina, dried" at bounding box center [109, 130] width 63 height 6
type input "Seaweed, spirulina, dried"
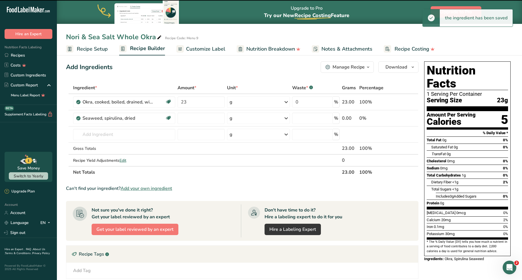
type input "0"
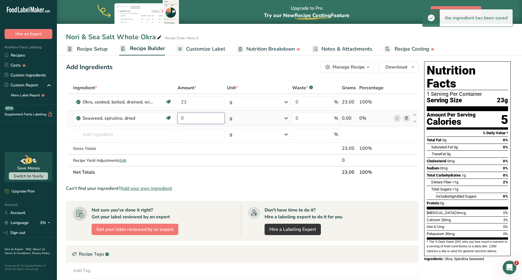
click at [208, 117] on input "0" at bounding box center [202, 118] width 48 height 11
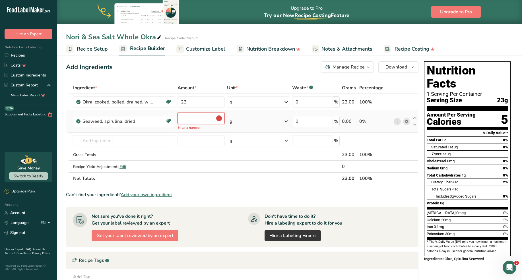
type input "0.5"
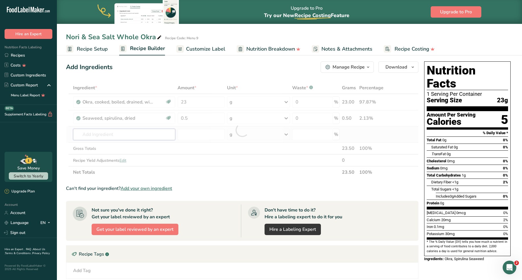
click at [136, 133] on div "Ingredient * Amount * Unit * Waste * .a-a{fill:#347362;}.b-a{fill:#fff;} Grams …" at bounding box center [242, 130] width 353 height 96
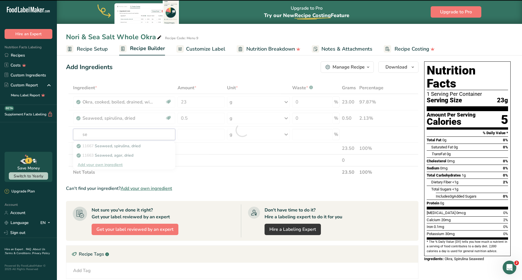
type input "sea"
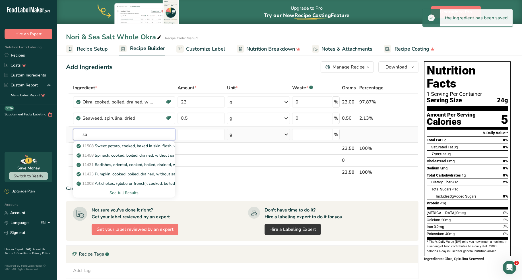
type input "s"
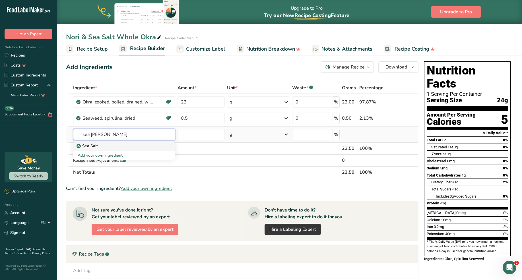
type input "sea sal"
click at [137, 145] on div "Sea Salt" at bounding box center [120, 146] width 84 height 6
type input "Sea Salt"
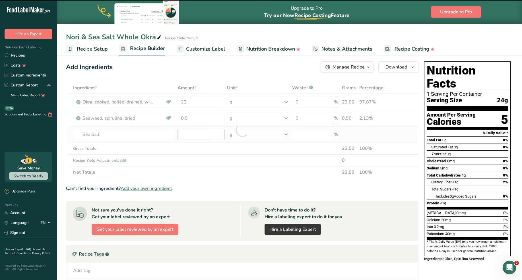
type input "0"
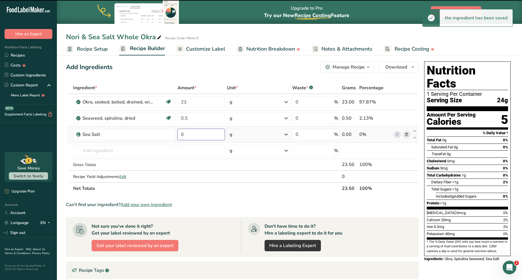
click at [201, 134] on input "0" at bounding box center [202, 134] width 48 height 11
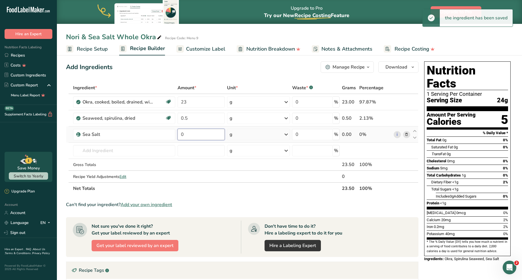
click at [201, 134] on input "0" at bounding box center [202, 134] width 48 height 11
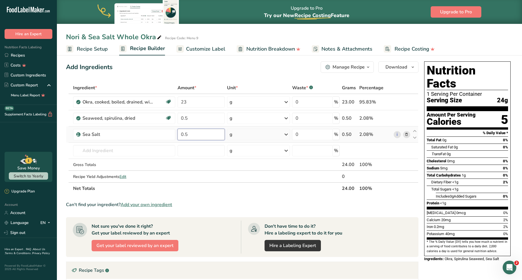
type input "0.5"
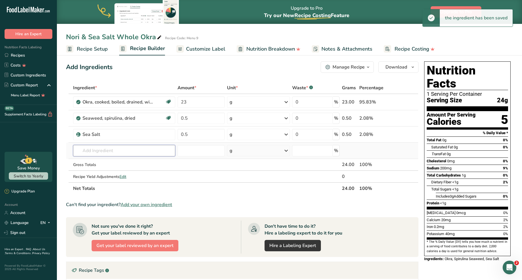
click at [119, 147] on input "text" at bounding box center [124, 150] width 102 height 11
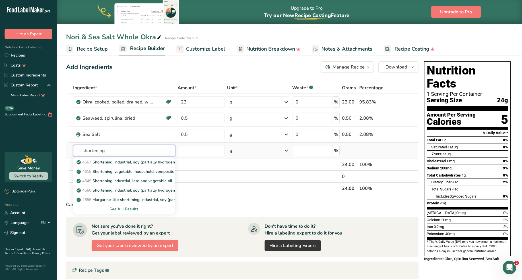
scroll to position [26, 0]
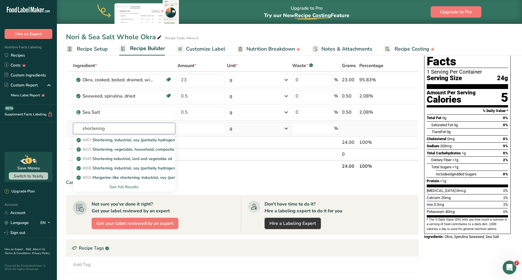
type input "shortening"
click at [135, 186] on div "See full Results" at bounding box center [124, 187] width 93 height 6
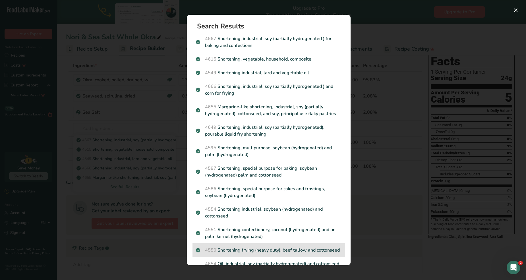
click at [256, 237] on div "4550 Shortening frying (heavy duty), beef tallow and cottonseed" at bounding box center [269, 251] width 153 height 14
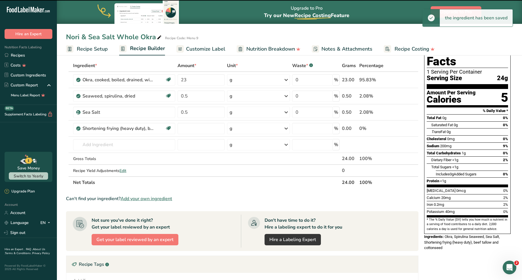
type input "0"
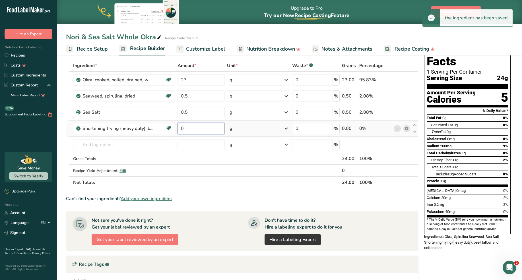
click at [201, 128] on input "0" at bounding box center [202, 128] width 48 height 11
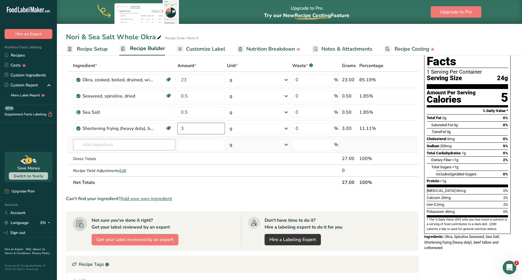
type input "3"
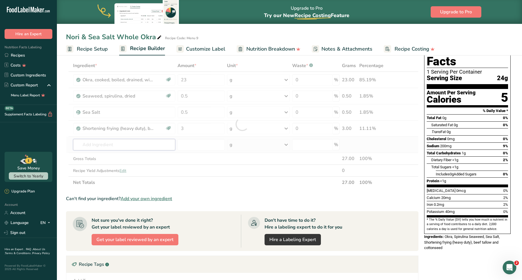
click at [152, 147] on div "Ingredient * Amount * Unit * Waste * .a-a{fill:#347362;}.b-a{fill:#fff;} Grams …" at bounding box center [242, 124] width 353 height 129
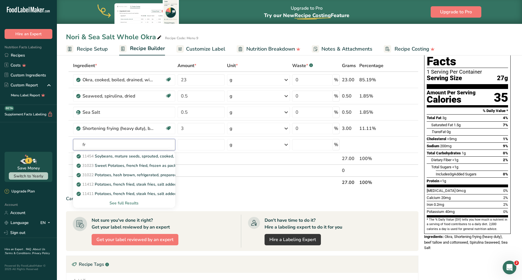
type input "f"
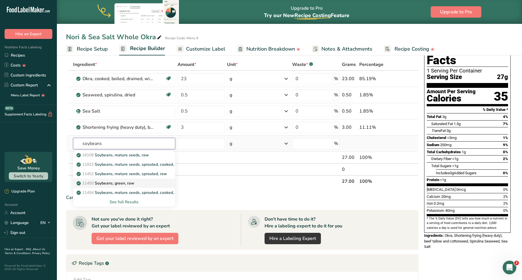
scroll to position [34, 0]
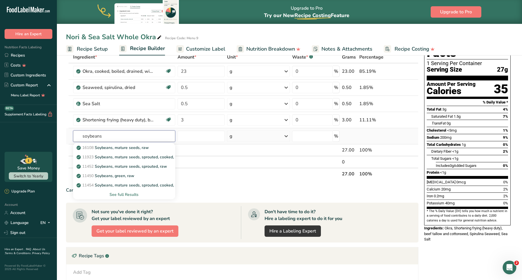
type input "soybeans"
click at [135, 193] on div "See full Results" at bounding box center [124, 195] width 93 height 6
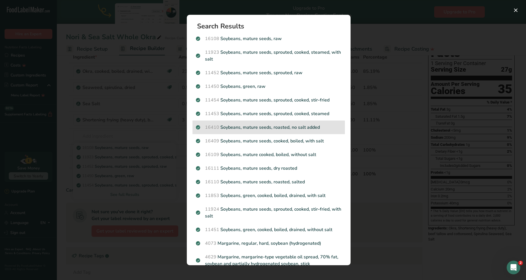
click at [267, 127] on p "16410 Soybeans, mature seeds, roasted, no salt added" at bounding box center [269, 127] width 146 height 7
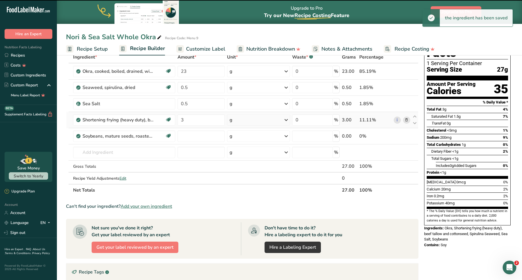
type input "0"
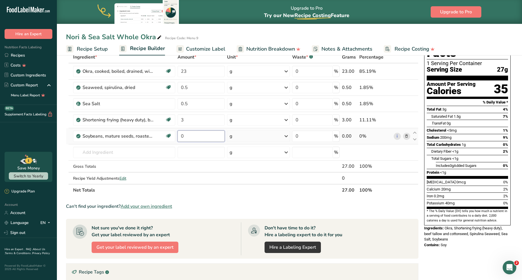
click at [208, 136] on input "0" at bounding box center [202, 136] width 48 height 11
type input "4"
click at [207, 124] on div "Ingredient * Amount * Unit * Waste * .a-a{fill:#347362;}.b-a{fill:#fff;} Grams …" at bounding box center [242, 123] width 353 height 145
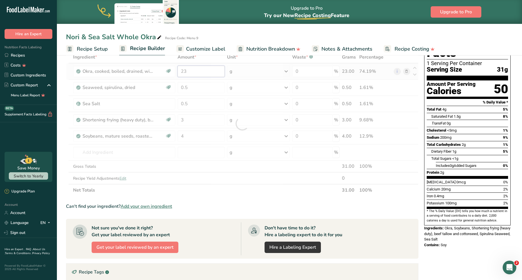
click at [201, 72] on div "Ingredient * Amount * Unit * Waste * .a-a{fill:#347362;}.b-a{fill:#fff;} Grams …" at bounding box center [242, 123] width 353 height 145
click at [201, 72] on div at bounding box center [242, 123] width 353 height 145
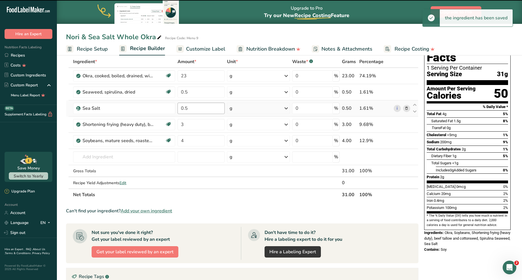
scroll to position [14, 0]
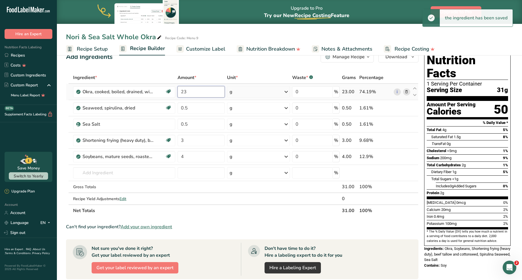
click at [200, 94] on input "23" at bounding box center [202, 91] width 48 height 11
type input "21"
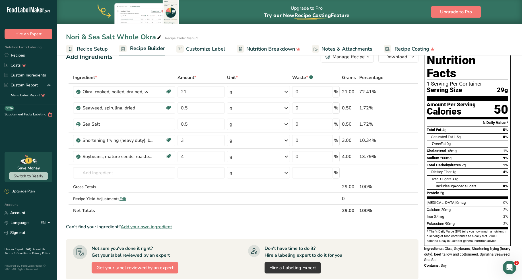
click at [203, 50] on span "Customize Label" at bounding box center [205, 49] width 39 height 8
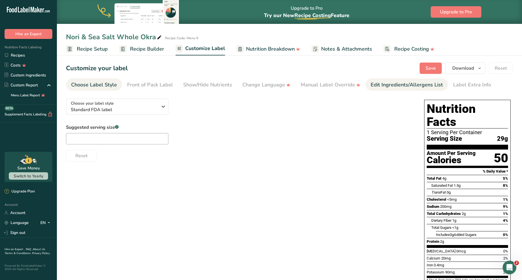
click at [393, 83] on div "Edit Ingredients/Allergens List" at bounding box center [407, 85] width 72 height 8
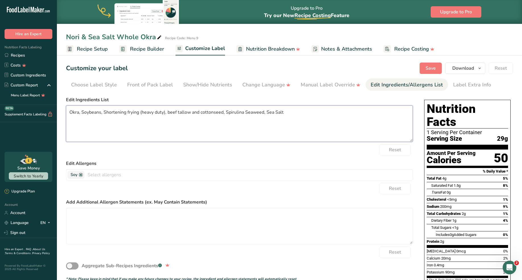
click at [168, 112] on textarea "Okra, Soybeans, Shortening frying (heavy duty), beef tallow and cottonseed, Spi…" at bounding box center [239, 124] width 347 height 36
click at [160, 113] on textarea "Okra, Soybeans, beef tallow and cottonseed, Spirulina Seaweed, Sea Salt" at bounding box center [239, 124] width 347 height 36
click at [149, 113] on textarea "Okra, Soybeans, beef tallow, Spirulina Seaweed, Sea Salt" at bounding box center [239, 124] width 347 height 36
click at [150, 113] on textarea "Okra, Soybeans, beef tallow, Seaweed, Sea Salt" at bounding box center [239, 124] width 347 height 36
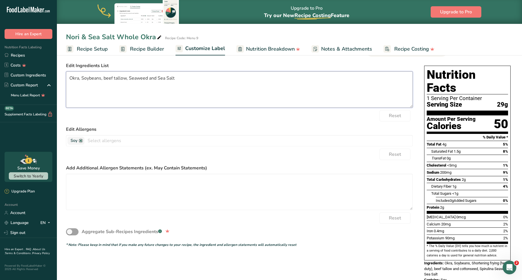
scroll to position [13, 0]
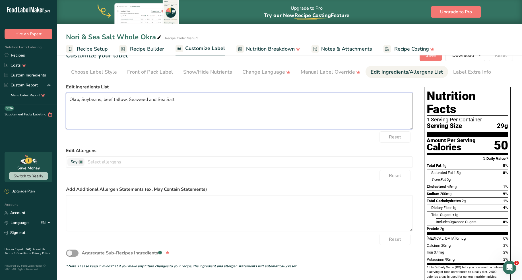
type textarea "Okra, Soybeans, beef tallow, Seaweed and Sea Salt"
click at [255, 48] on span "Nutrition Breakdown" at bounding box center [270, 49] width 49 height 8
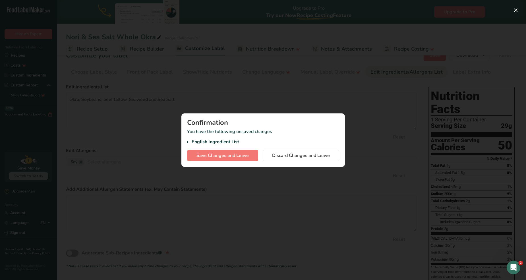
click at [294, 96] on div at bounding box center [263, 140] width 526 height 280
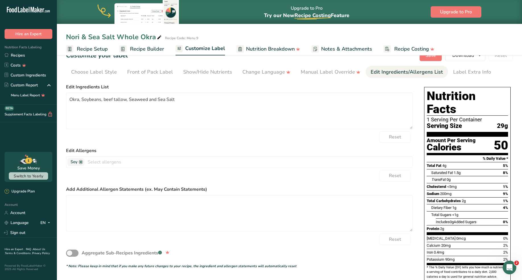
click at [333, 46] on span "Notes & Attachments" at bounding box center [346, 49] width 51 height 8
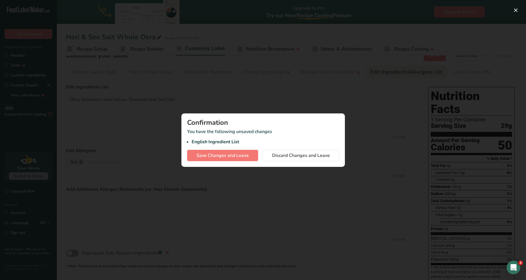
click at [250, 176] on div at bounding box center [263, 140] width 526 height 280
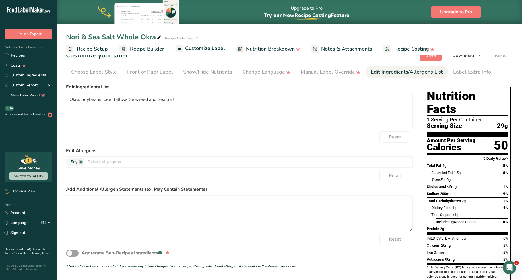
click at [209, 48] on span "Customize Label" at bounding box center [205, 49] width 40 height 8
click at [373, 71] on div "Edit Ingredients/Allergens List" at bounding box center [407, 72] width 72 height 8
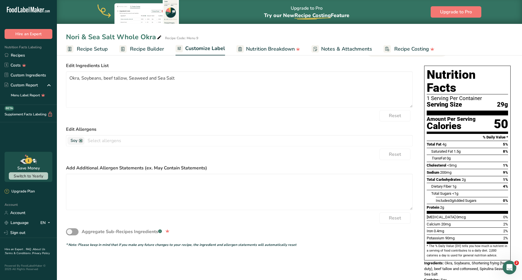
scroll to position [0, 0]
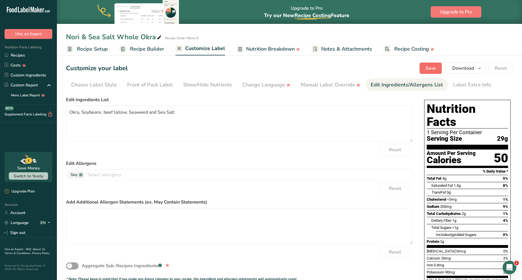
click at [426, 70] on span "Save" at bounding box center [431, 68] width 10 height 7
click at [426, 68] on span "Download" at bounding box center [464, 68] width 22 height 7
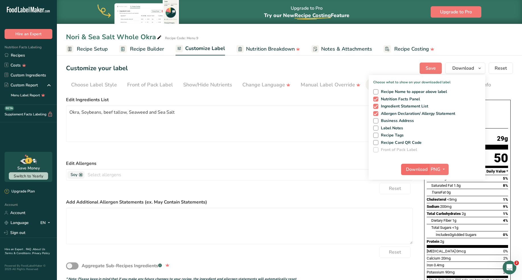
click at [426, 168] on span "Download" at bounding box center [417, 169] width 22 height 7
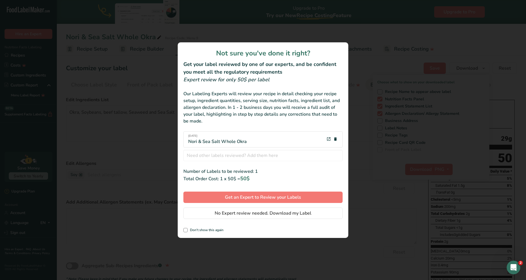
click at [259, 213] on span "No Expert review needed. Download my Label" at bounding box center [263, 213] width 97 height 7
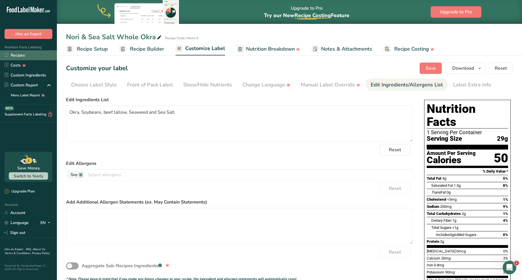
click at [19, 55] on link "Recipes" at bounding box center [28, 55] width 57 height 10
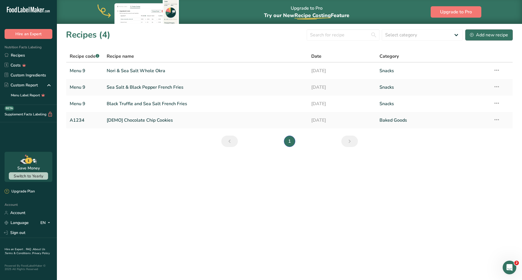
click at [487, 33] on div "Add new recipe" at bounding box center [489, 35] width 38 height 7
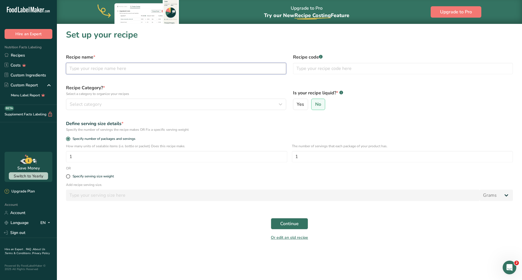
click at [158, 71] on input "text" at bounding box center [176, 68] width 220 height 11
type input "S"
type input "Sea Salt Whole Okra"
type input "Menu 9"
click at [200, 105] on div "Select category" at bounding box center [174, 104] width 209 height 7
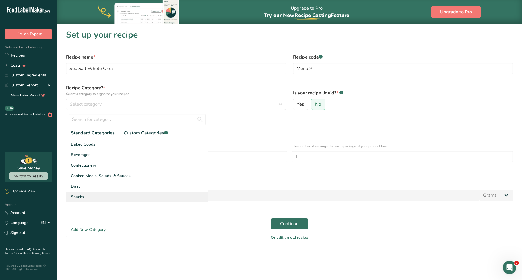
click at [97, 194] on div "Snacks" at bounding box center [137, 197] width 142 height 11
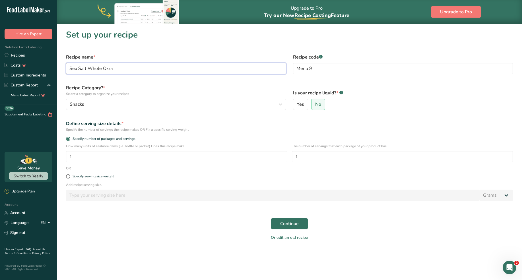
click at [152, 71] on input "Sea Salt Whole Okra" at bounding box center [176, 68] width 220 height 11
type input "Sea Salt Whole Okra w/ Roasted Soy Beans"
click at [284, 221] on span "Continue" at bounding box center [289, 224] width 18 height 7
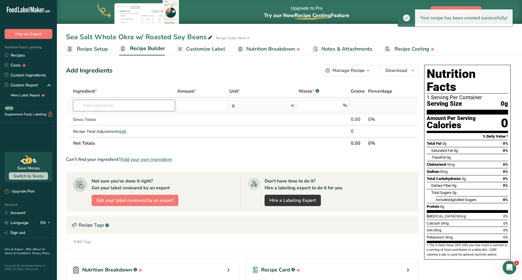
click at [130, 104] on input "text" at bounding box center [124, 105] width 102 height 11
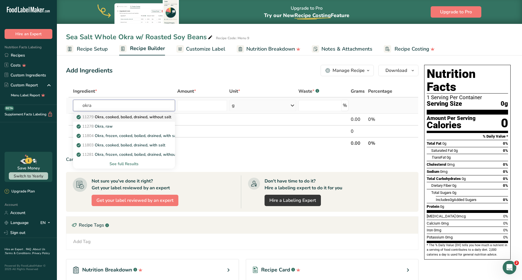
type input "okra"
click at [136, 117] on p "11279 Okra, cooked, boiled, drained, without salt" at bounding box center [125, 117] width 94 height 6
type input "Okra, cooked, boiled, drained, without salt"
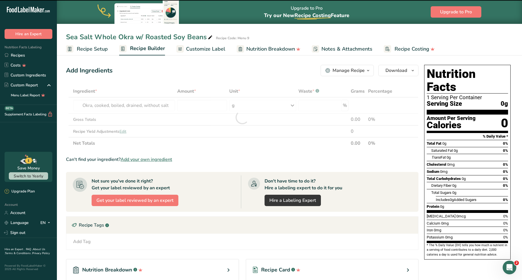
type input "0"
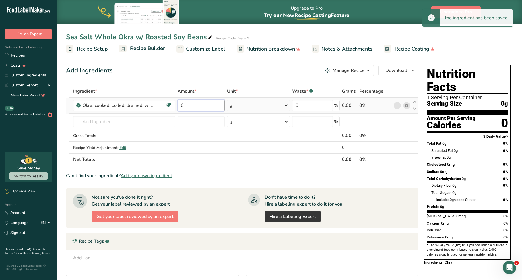
click at [210, 107] on input "0" at bounding box center [202, 105] width 48 height 11
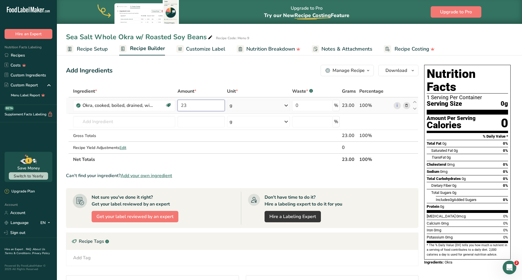
type input "23"
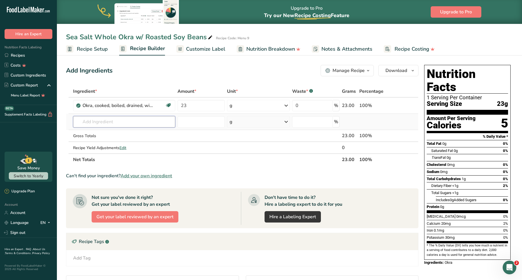
click at [124, 124] on input "text" at bounding box center [124, 121] width 102 height 11
type input "sea salt"
click at [107, 131] on div "Sea Salt" at bounding box center [120, 133] width 84 height 6
type input "Sea Salt"
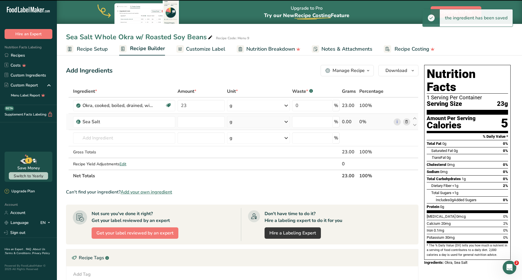
type input "0"
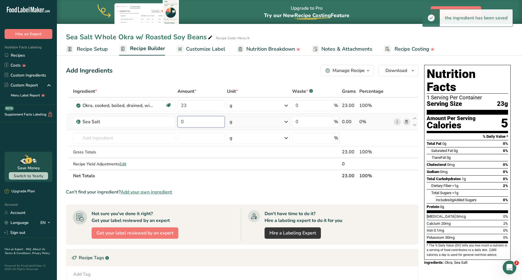
click at [193, 121] on input "0" at bounding box center [202, 121] width 48 height 11
type input "1"
click at [123, 138] on input "text" at bounding box center [124, 137] width 102 height 11
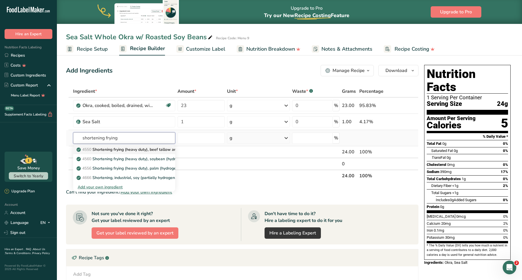
type input "shortening frying"
click at [152, 150] on p "4550 Shortening frying (heavy duty), beef tallow and cottonseed" at bounding box center [139, 150] width 123 height 6
type input "Shortening frying (heavy duty), beef tallow and cottonseed"
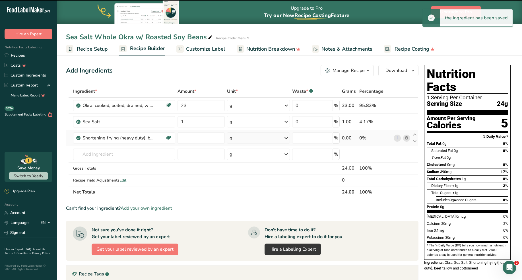
type input "0"
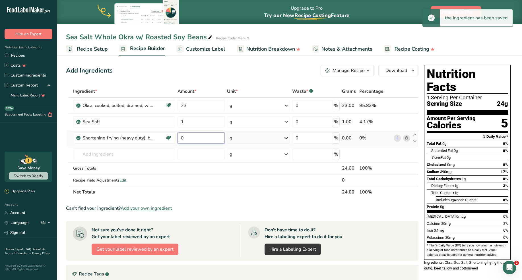
click at [197, 139] on input "0" at bounding box center [202, 137] width 48 height 11
click at [197, 140] on input "0" at bounding box center [202, 137] width 48 height 11
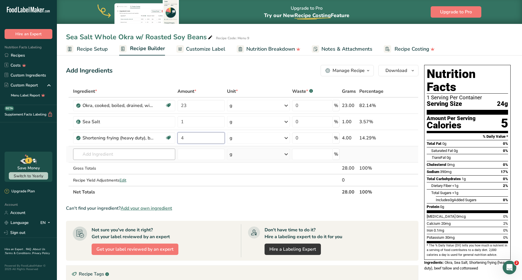
type input "4"
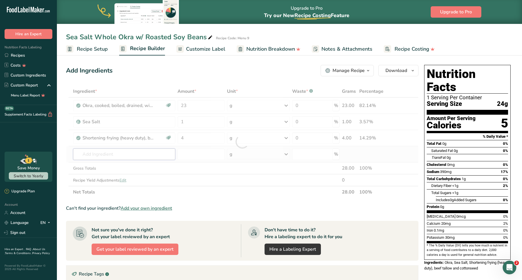
click at [143, 154] on div "Ingredient * Amount * Unit * Waste * .a-a{fill:#347362;}.b-a{fill:#fff;} Grams …" at bounding box center [242, 141] width 353 height 113
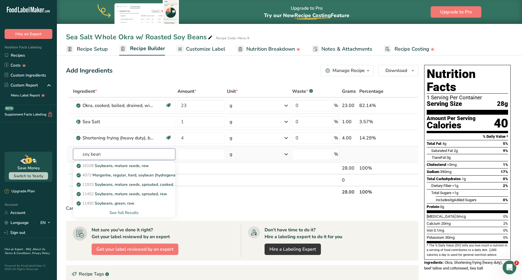
type input "soy bean"
click at [136, 214] on div "See full Results" at bounding box center [124, 213] width 93 height 6
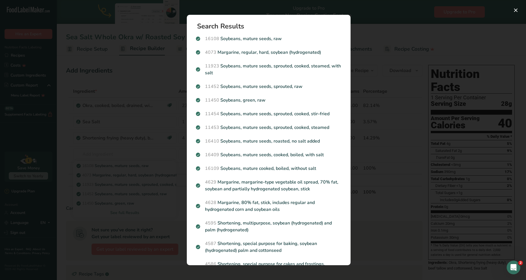
click at [147, 143] on div "Search results modal" at bounding box center [263, 140] width 526 height 280
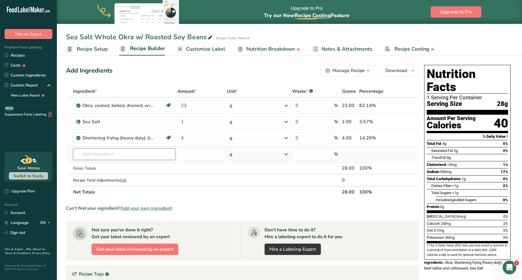
click at [100, 151] on input "text" at bounding box center [124, 154] width 102 height 11
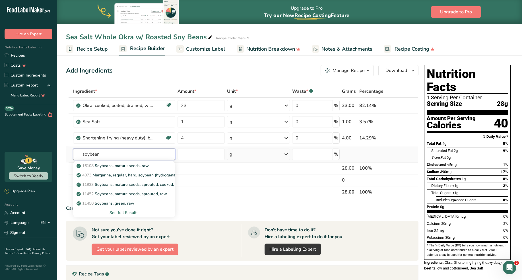
type input "soybean"
click at [133, 211] on div "See full Results" at bounding box center [124, 213] width 93 height 6
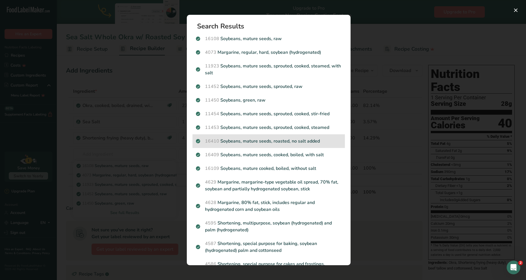
click at [270, 144] on p "16410 Soybeans, mature seeds, roasted, no salt added" at bounding box center [269, 141] width 146 height 7
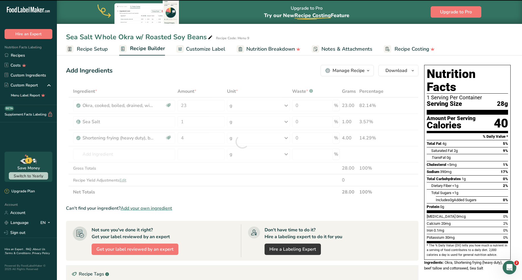
type input "0"
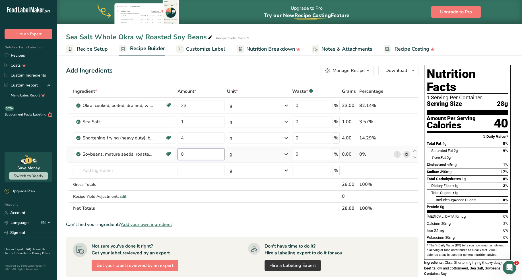
click at [197, 155] on input "0" at bounding box center [202, 154] width 48 height 11
click at [197, 156] on input "0" at bounding box center [202, 154] width 48 height 11
type input "4"
click at [198, 107] on input "23" at bounding box center [202, 105] width 48 height 11
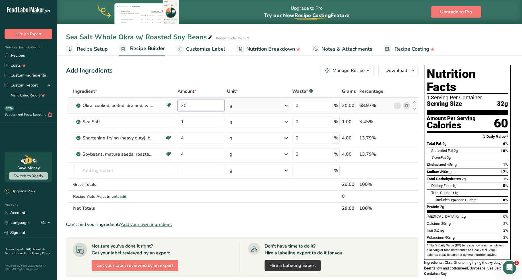
type input "20"
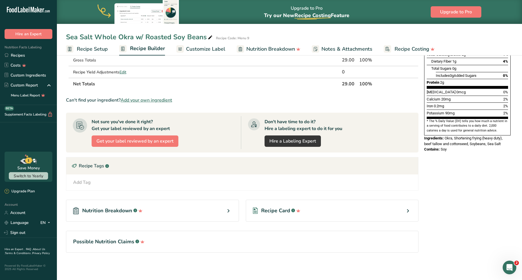
scroll to position [19, 0]
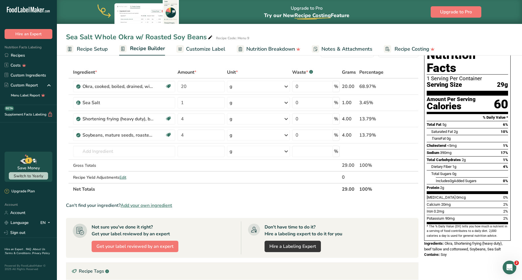
click at [210, 49] on span "Customize Label" at bounding box center [205, 49] width 39 height 8
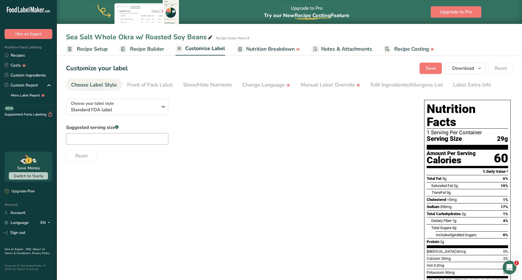
click at [275, 50] on span "Nutrition Breakdown" at bounding box center [270, 49] width 49 height 8
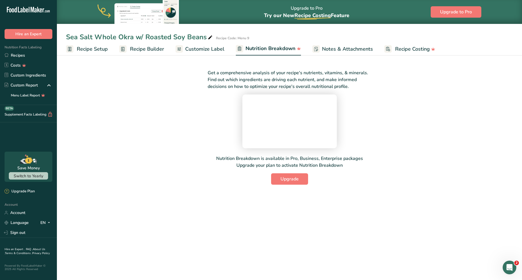
click at [335, 49] on span "Notes & Attachments" at bounding box center [347, 49] width 51 height 8
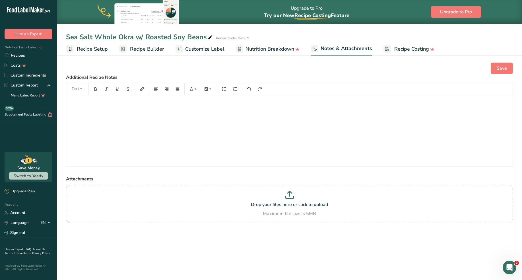
click at [399, 48] on span "Recipe Costing" at bounding box center [411, 49] width 35 height 8
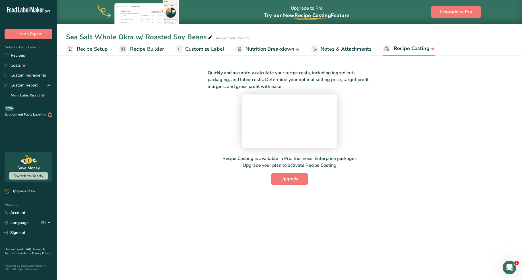
click at [88, 49] on span "Recipe Setup" at bounding box center [92, 49] width 31 height 8
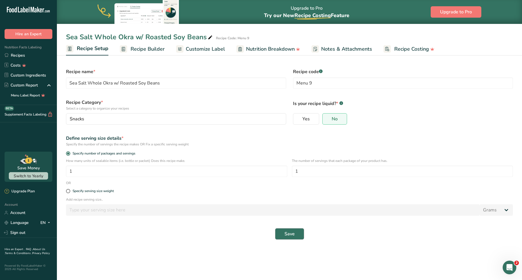
click at [283, 234] on button "Save" at bounding box center [289, 233] width 29 height 11
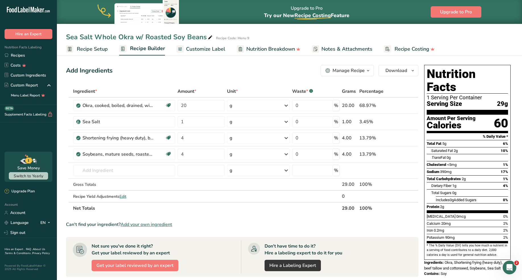
click at [199, 49] on span "Customize Label" at bounding box center [205, 49] width 39 height 8
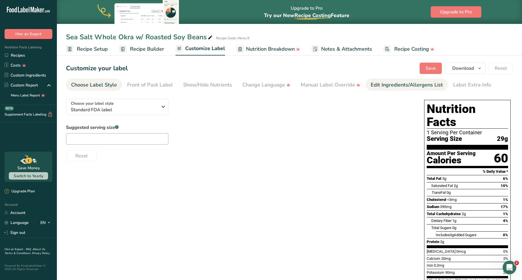
click at [373, 88] on div "Edit Ingredients/Allergens List" at bounding box center [407, 85] width 72 height 8
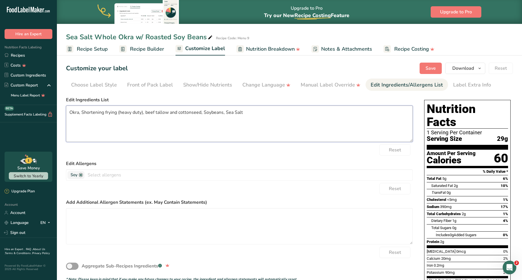
click at [145, 113] on textarea "Okra, Shortening frying (heavy duty), beef tallow and cottonseed, Soybeans, Sea…" at bounding box center [239, 124] width 347 height 36
click at [109, 113] on textarea "Okra, beef tallow, Soybeans, Sea Salt" at bounding box center [239, 124] width 347 height 36
click at [130, 113] on textarea "Okra, beef tallow, soybeans, Sea Salt" at bounding box center [239, 124] width 347 height 36
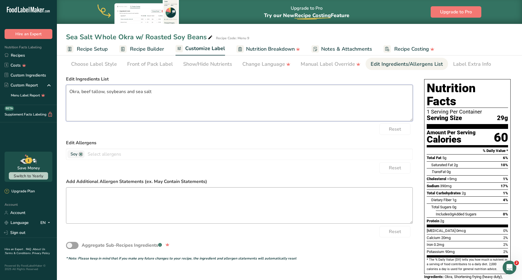
scroll to position [29, 0]
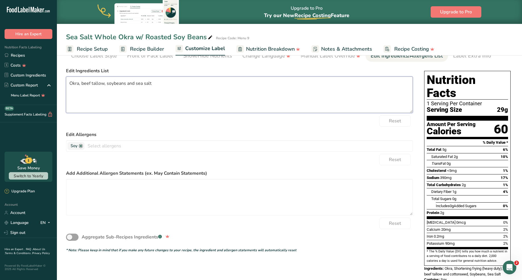
type textarea "Okra, beef tallow, soybeans and sea salt"
click at [101, 48] on span "Recipe Setup" at bounding box center [92, 49] width 31 height 8
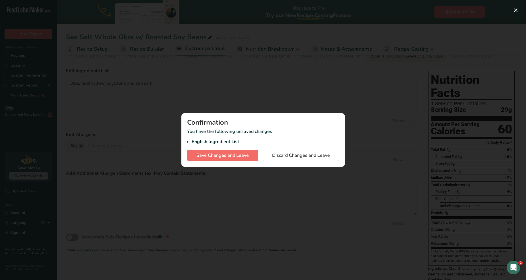
click at [221, 153] on span "Save Changes and Leave" at bounding box center [223, 155] width 52 height 7
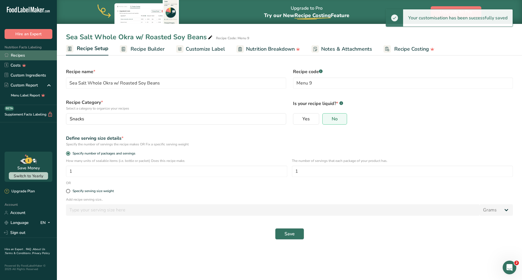
click at [20, 57] on link "Recipes" at bounding box center [28, 55] width 57 height 10
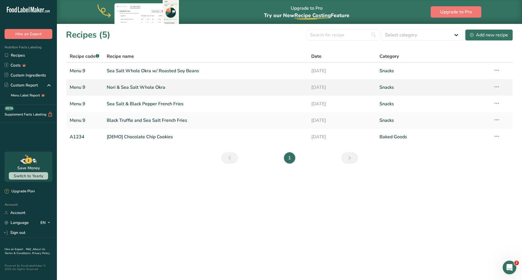
click at [497, 89] on icon at bounding box center [496, 87] width 7 height 10
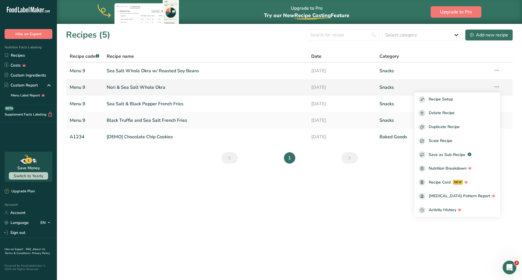
click at [119, 89] on link "Nori & Sea Salt Whole Okra" at bounding box center [206, 87] width 198 height 12
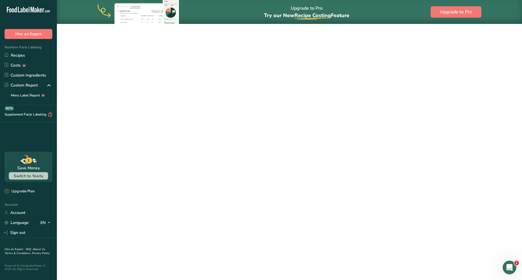
click at [119, 89] on link "Nori & Sea Salt Whole Okra" at bounding box center [206, 87] width 198 height 12
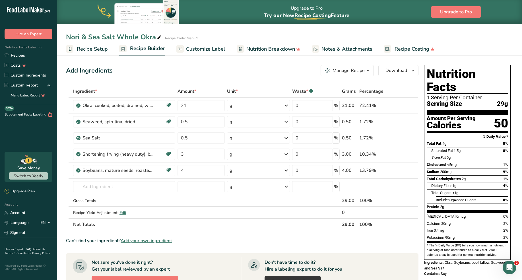
click at [85, 51] on span "Recipe Setup" at bounding box center [92, 49] width 31 height 8
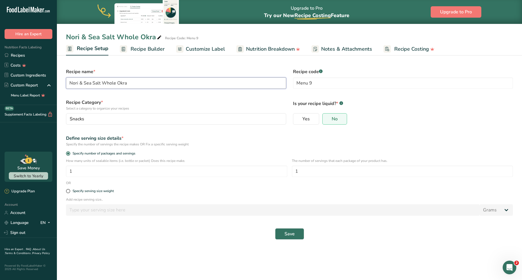
click at [133, 84] on input "Nori & Sea Salt Whole Okra" at bounding box center [176, 82] width 220 height 11
type input "Nori & Sea Salt Whole Okra with Roasted Soy Beans"
click at [280, 234] on button "Save" at bounding box center [289, 233] width 29 height 11
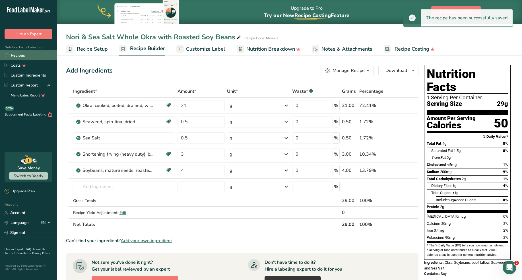
click at [20, 59] on link "Recipes" at bounding box center [28, 55] width 57 height 10
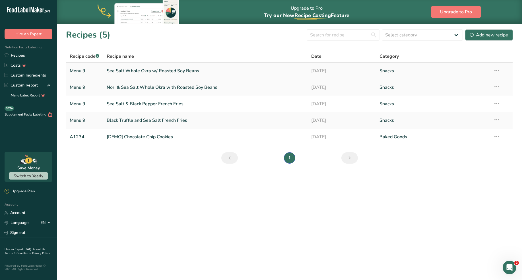
click at [136, 75] on link "Sea Salt Whole Okra w/ Roasted Soy Beans" at bounding box center [206, 71] width 198 height 12
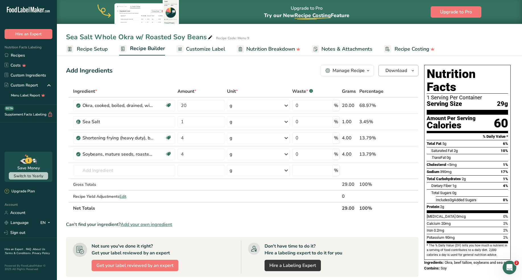
click at [392, 69] on span "Download" at bounding box center [397, 70] width 22 height 7
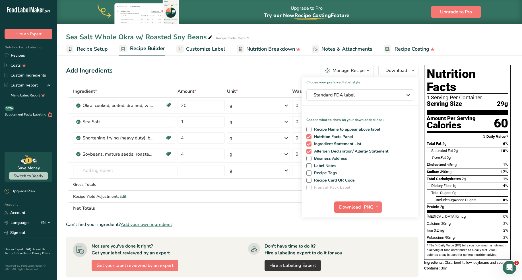
click at [359, 206] on span "Download" at bounding box center [350, 207] width 22 height 7
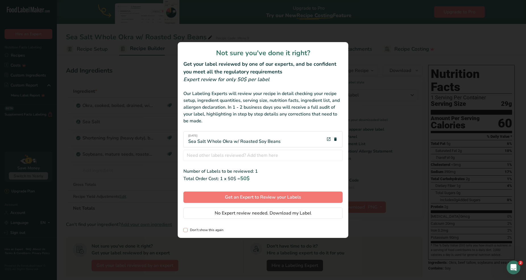
click at [186, 229] on span "review labels modal" at bounding box center [186, 230] width 4 height 4
click at [186, 229] on input "Don't show this again" at bounding box center [186, 230] width 4 height 4
checkbox input "true"
click at [248, 214] on span "No Expert review needed. Download my Label" at bounding box center [263, 213] width 97 height 7
